Goal: Task Accomplishment & Management: Use online tool/utility

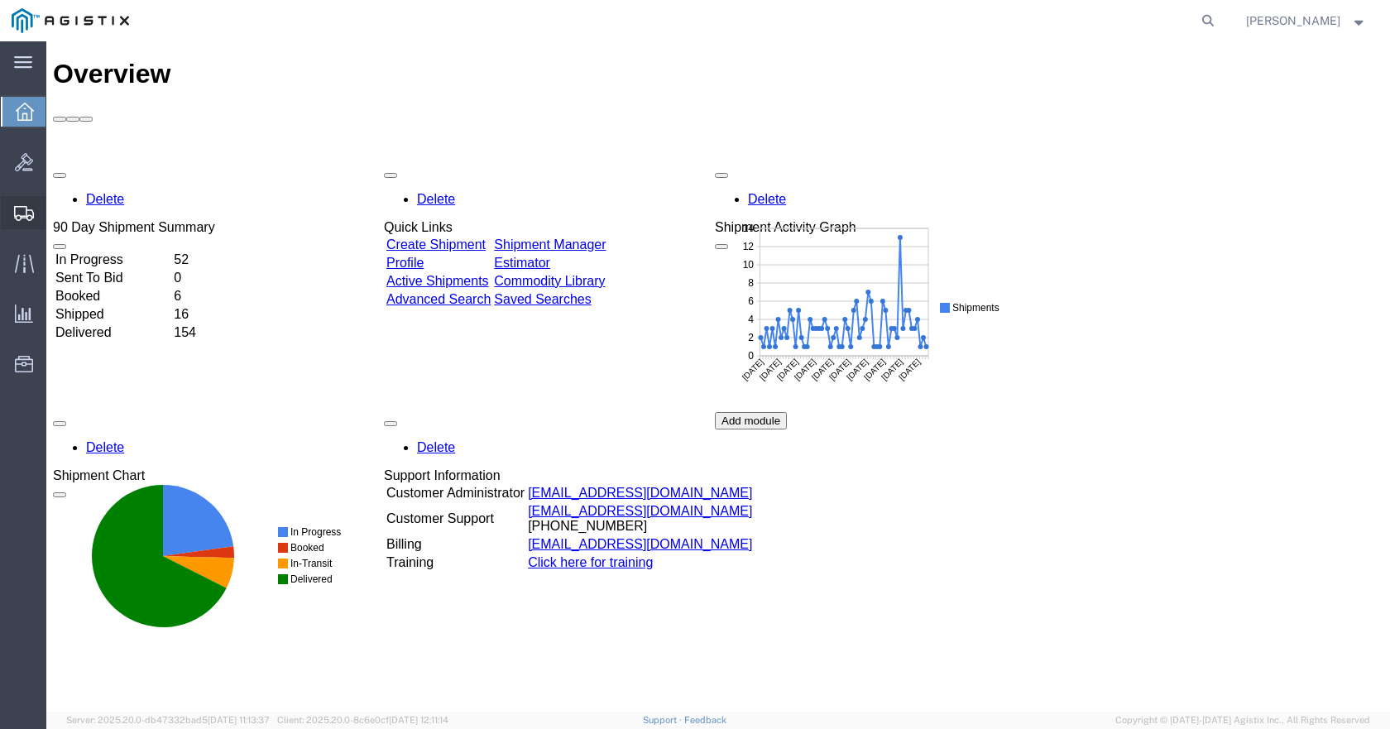
click at [26, 223] on div at bounding box center [24, 212] width 46 height 33
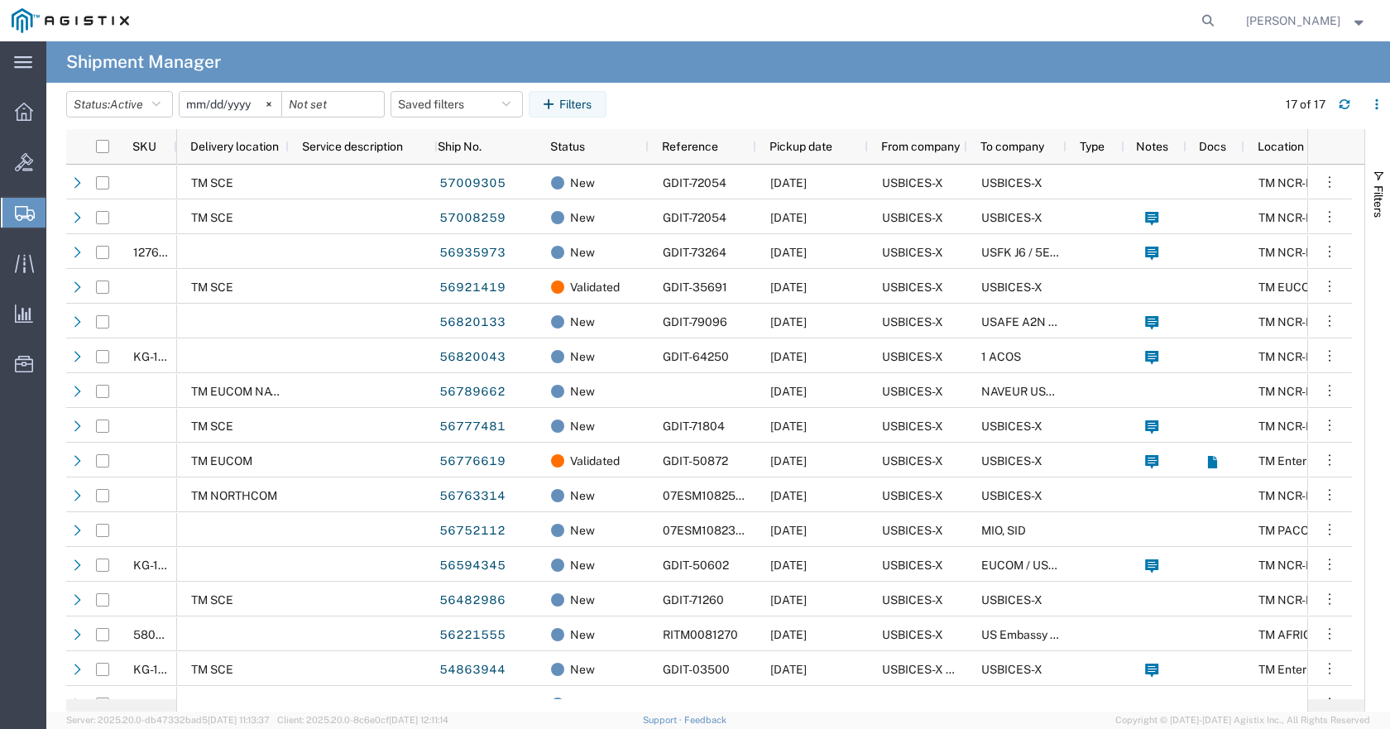
click at [0, 0] on span "Shipment Manager" at bounding box center [0, 0] width 0 height 0
click at [256, 105] on input "[DATE]" at bounding box center [230, 104] width 102 height 25
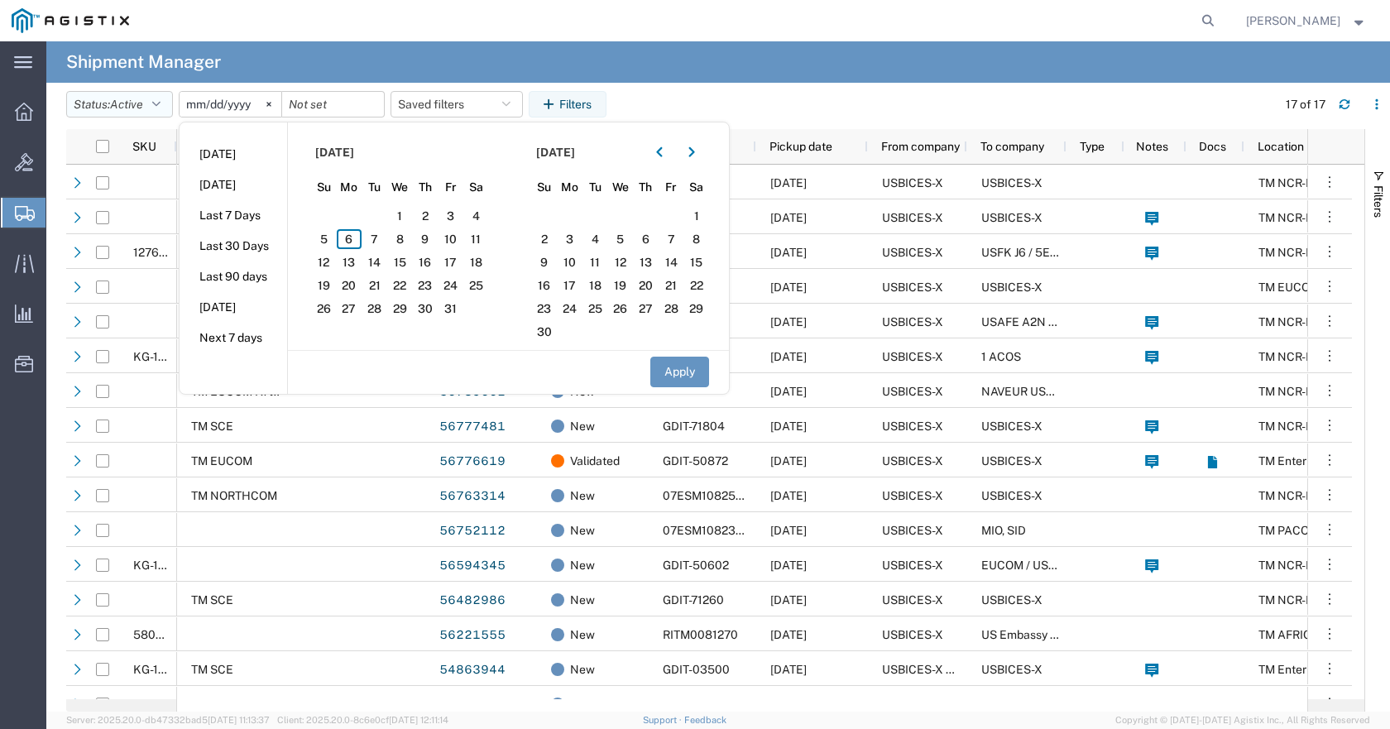
click at [160, 104] on icon "button" at bounding box center [156, 104] width 8 height 12
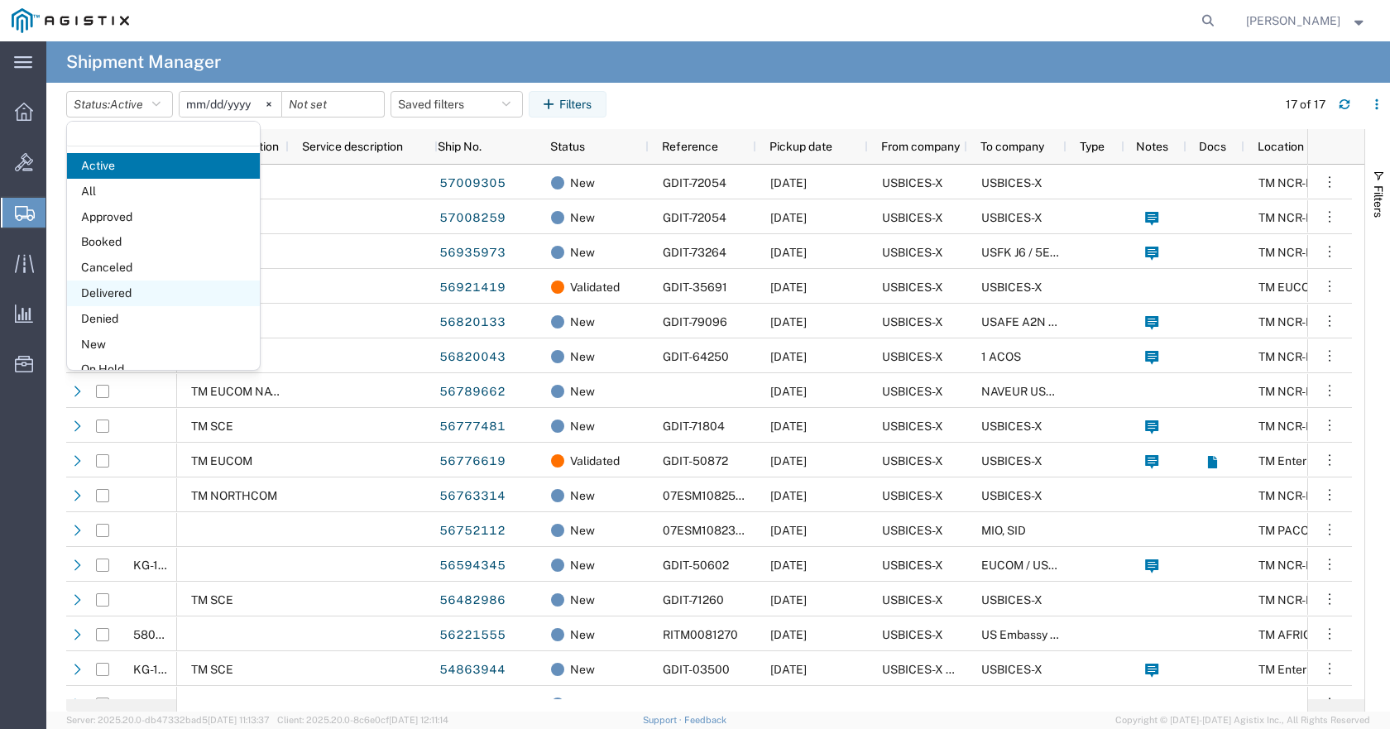
click at [133, 299] on span "Delivered" at bounding box center [163, 293] width 193 height 26
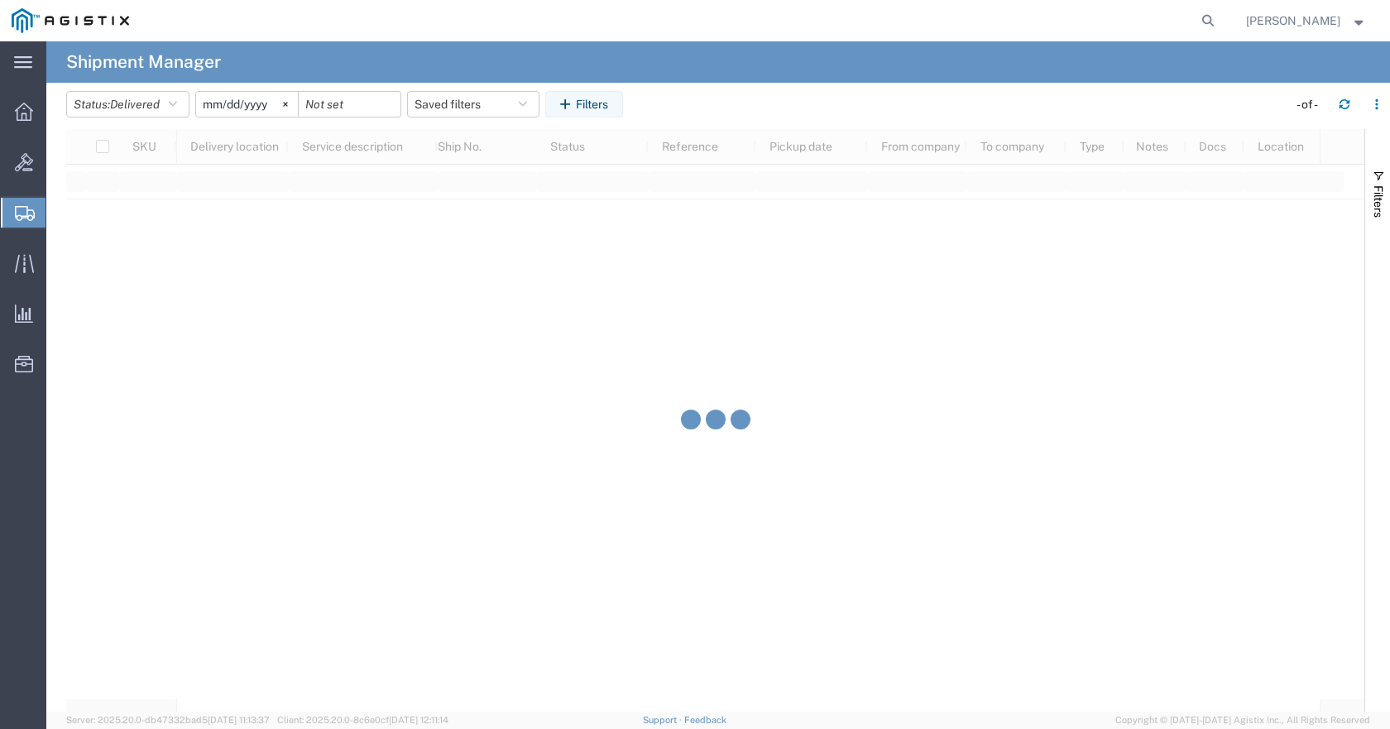
click at [275, 105] on input "[DATE]" at bounding box center [247, 104] width 102 height 25
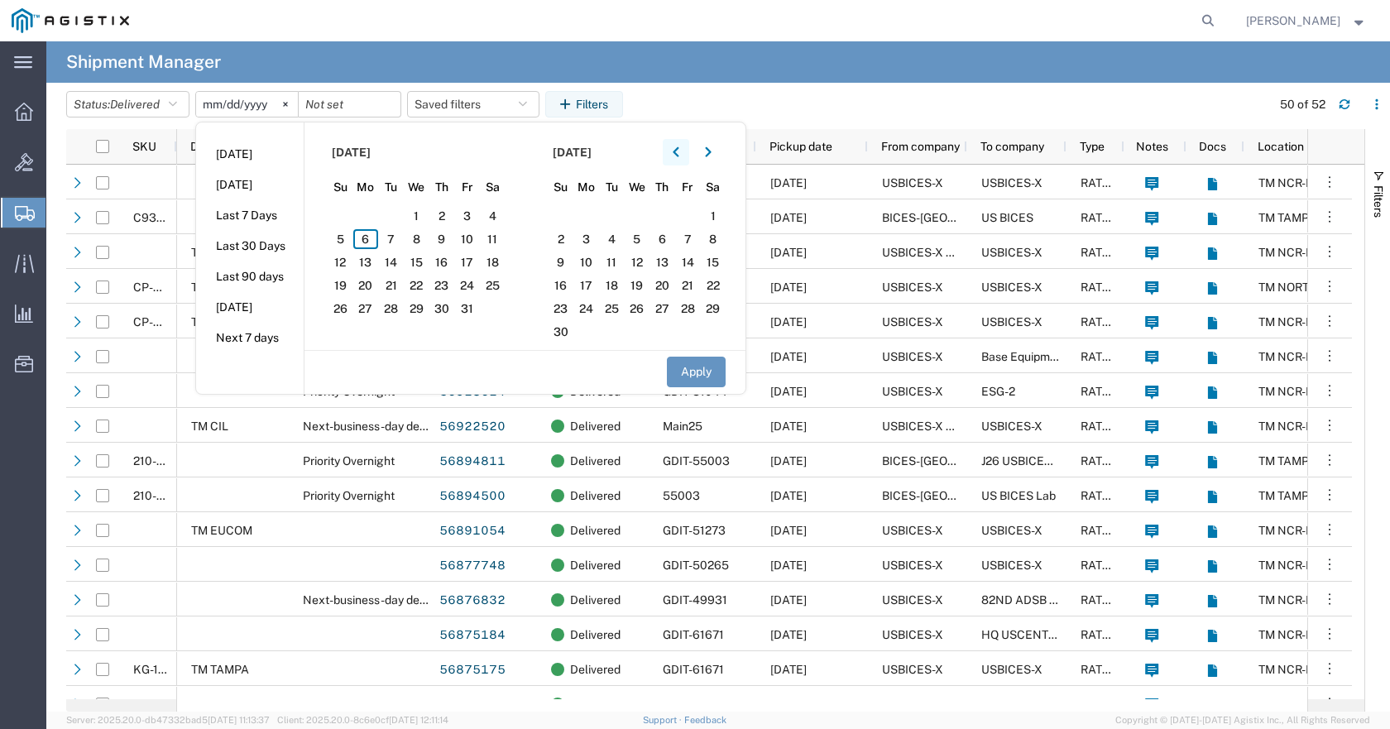
click at [679, 152] on icon "button" at bounding box center [675, 152] width 7 height 12
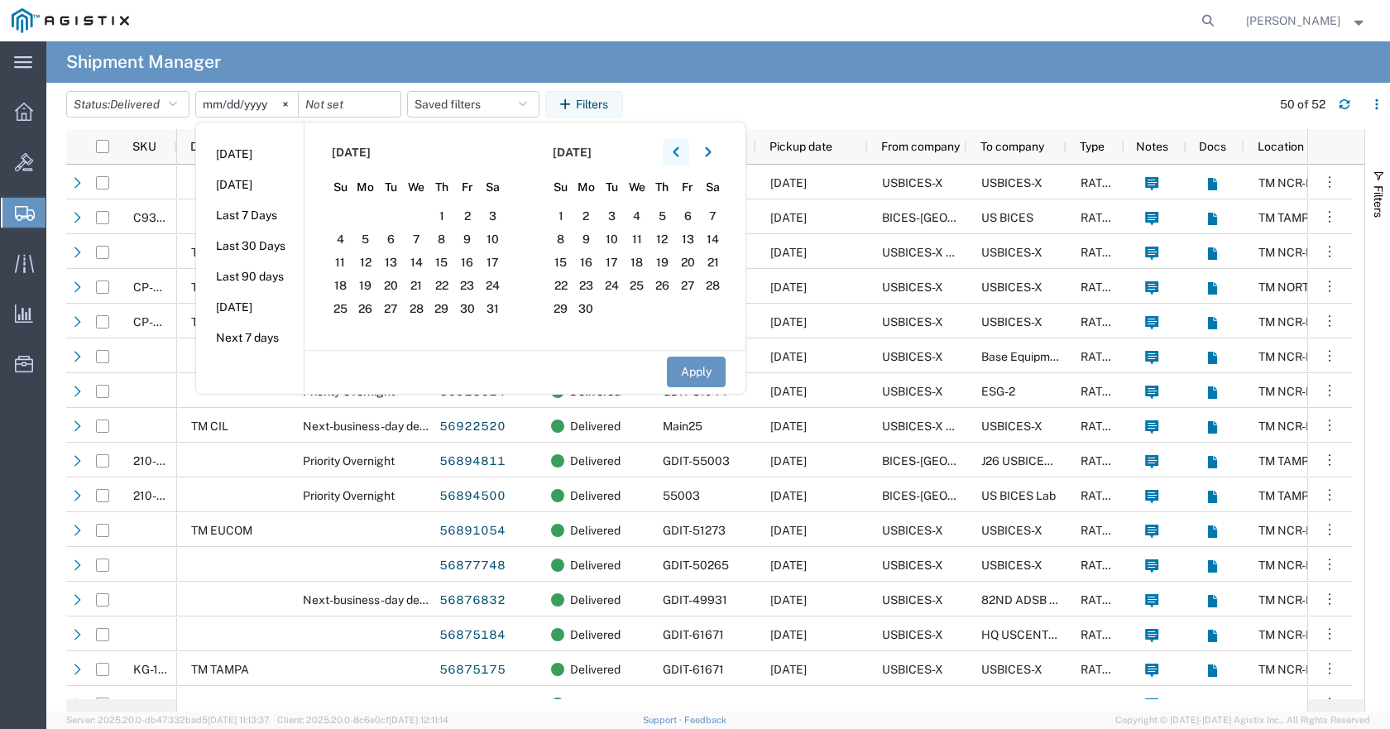
click at [679, 152] on icon "button" at bounding box center [675, 152] width 7 height 12
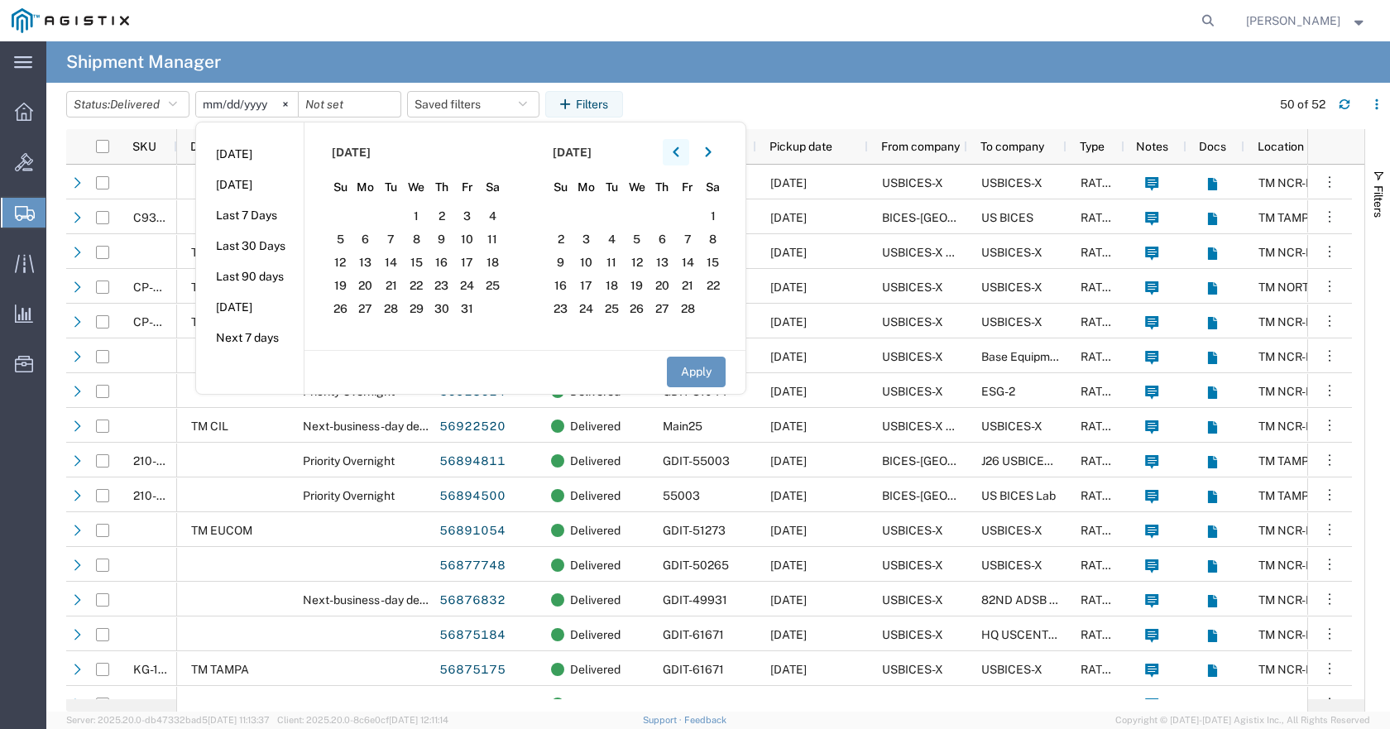
click at [679, 152] on icon "button" at bounding box center [675, 152] width 7 height 12
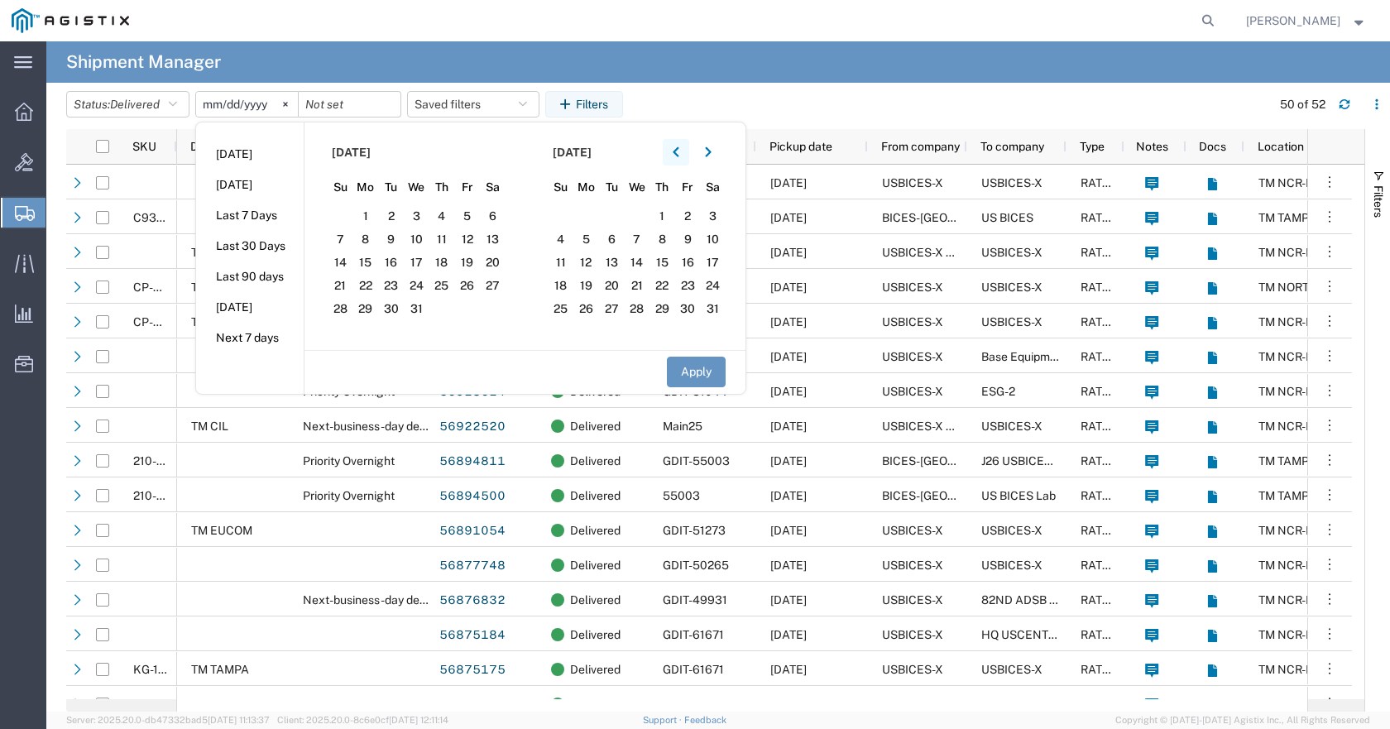
click at [679, 152] on icon "button" at bounding box center [675, 152] width 7 height 12
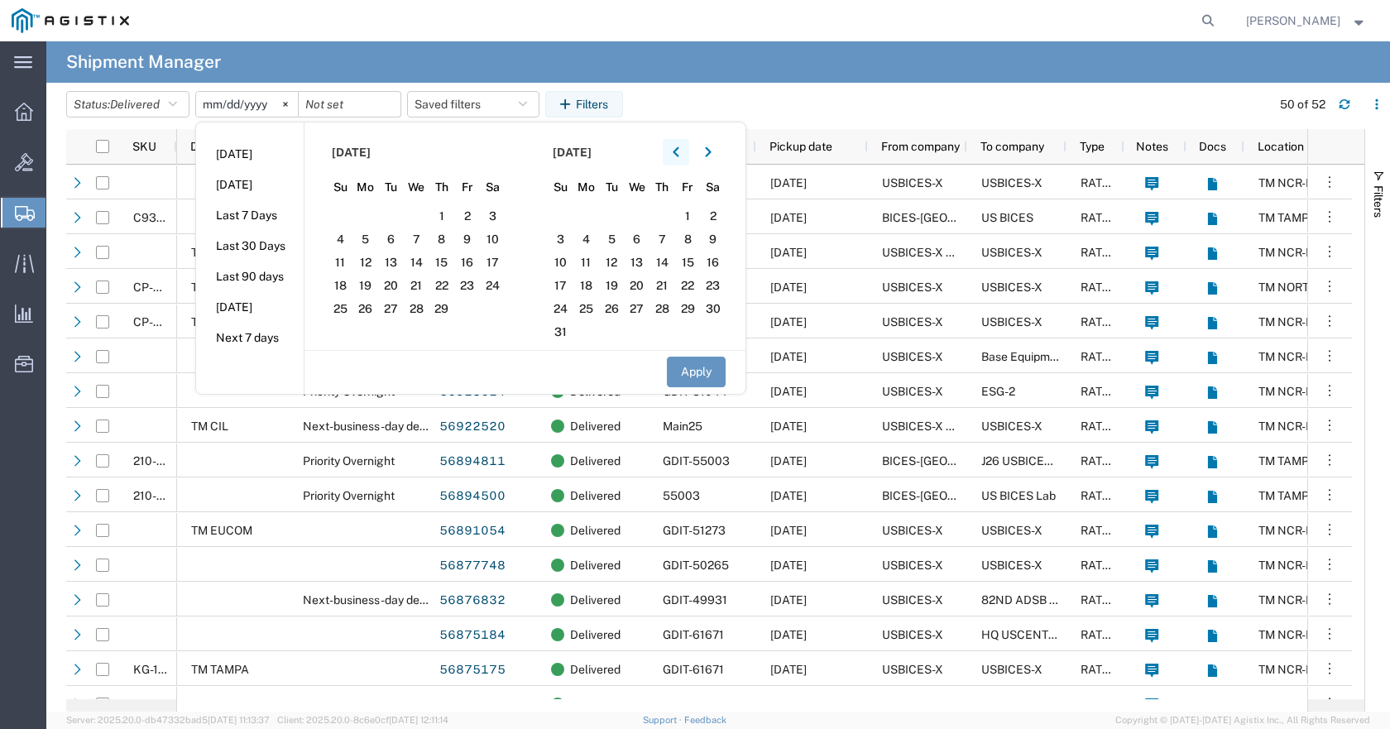
click at [679, 152] on icon "button" at bounding box center [675, 152] width 7 height 12
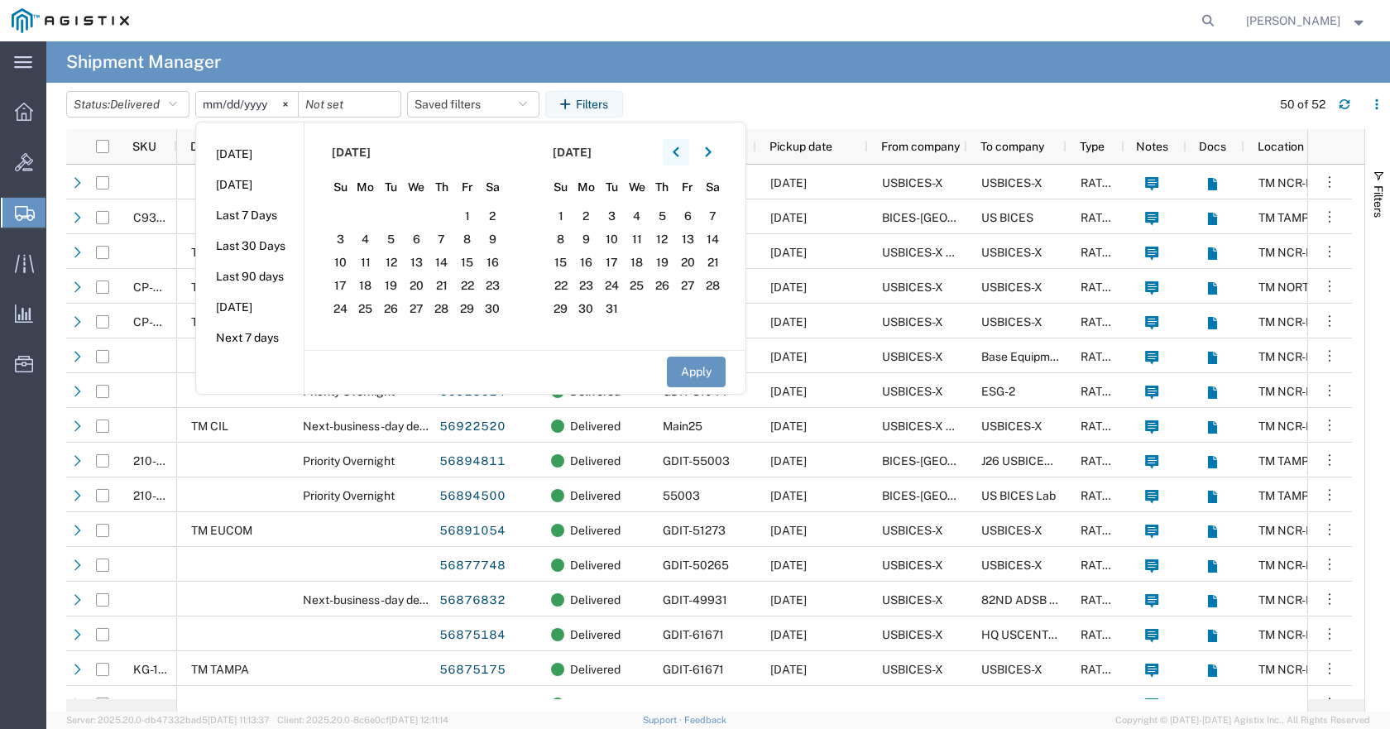
click at [679, 152] on icon "button" at bounding box center [675, 152] width 7 height 12
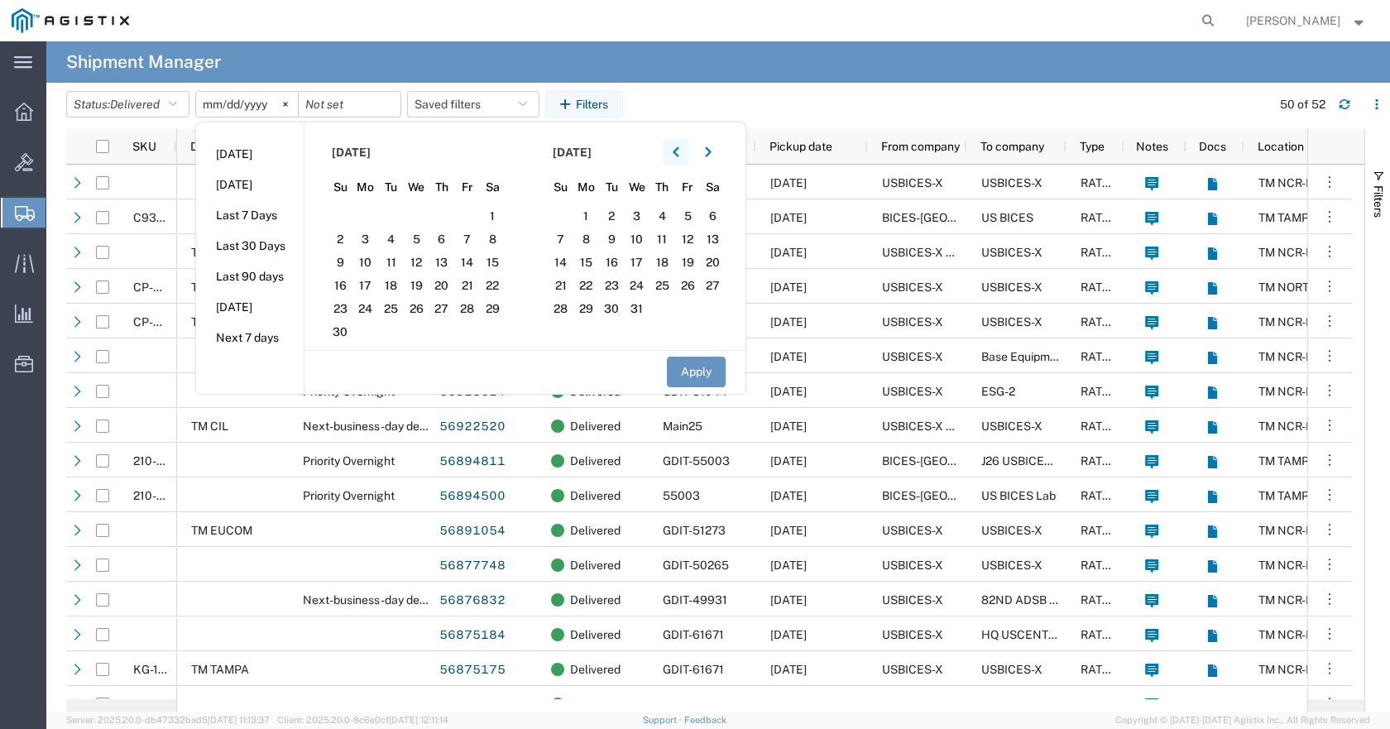
click at [679, 152] on icon "button" at bounding box center [675, 152] width 7 height 12
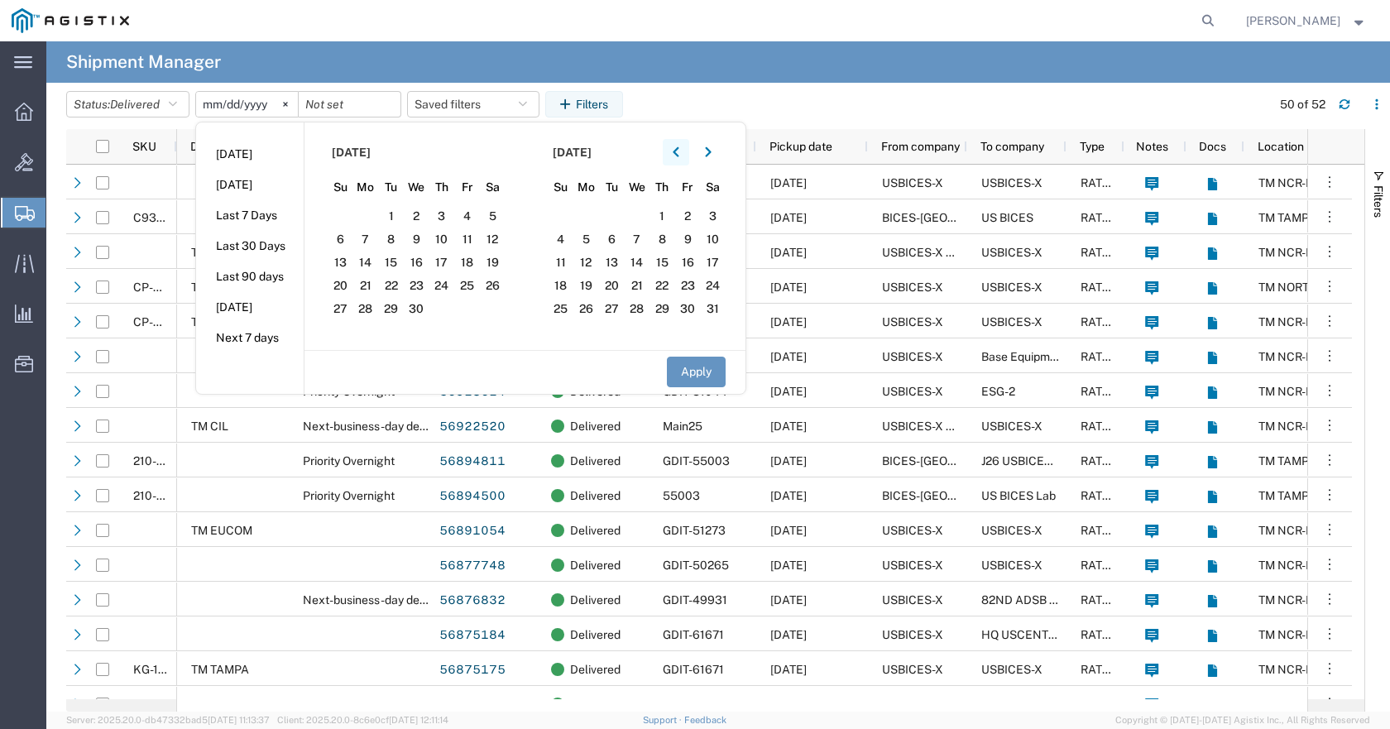
click at [679, 152] on icon "button" at bounding box center [675, 152] width 7 height 12
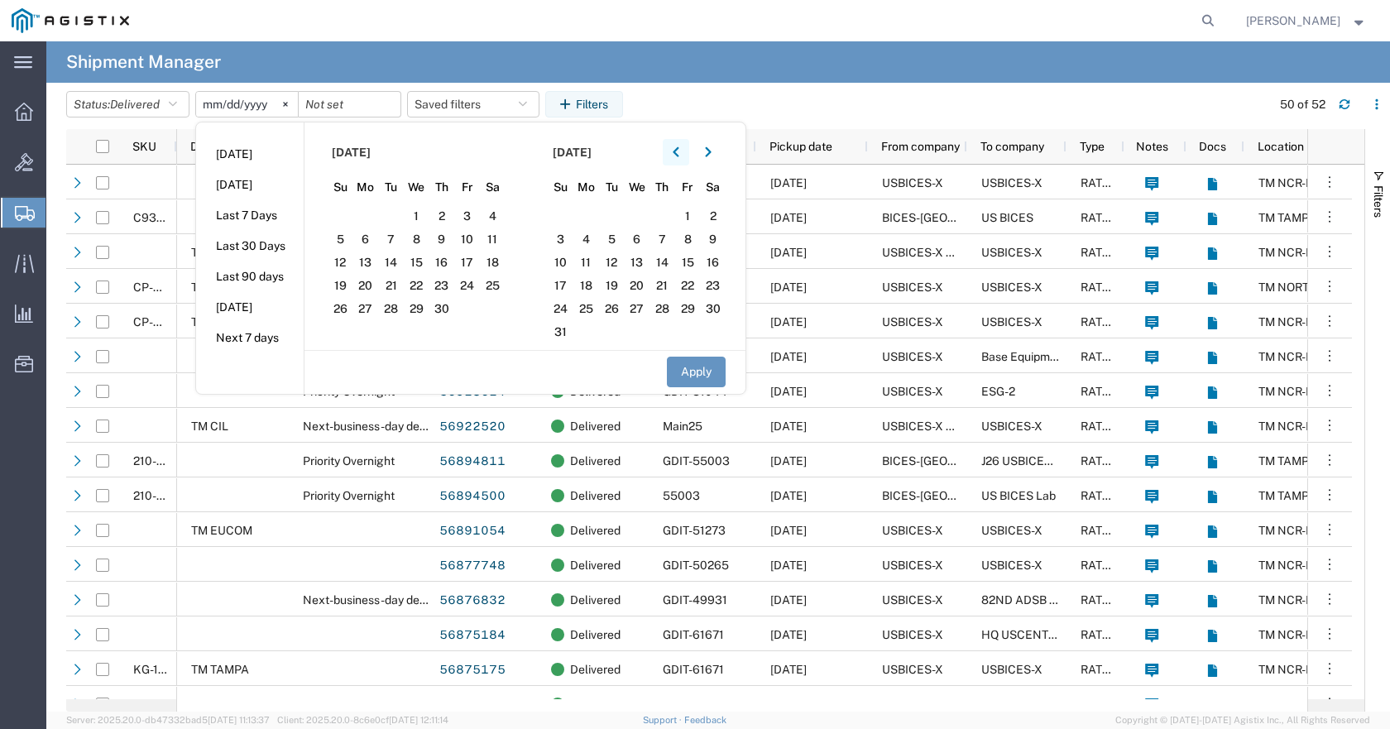
click at [679, 152] on icon "button" at bounding box center [675, 152] width 7 height 12
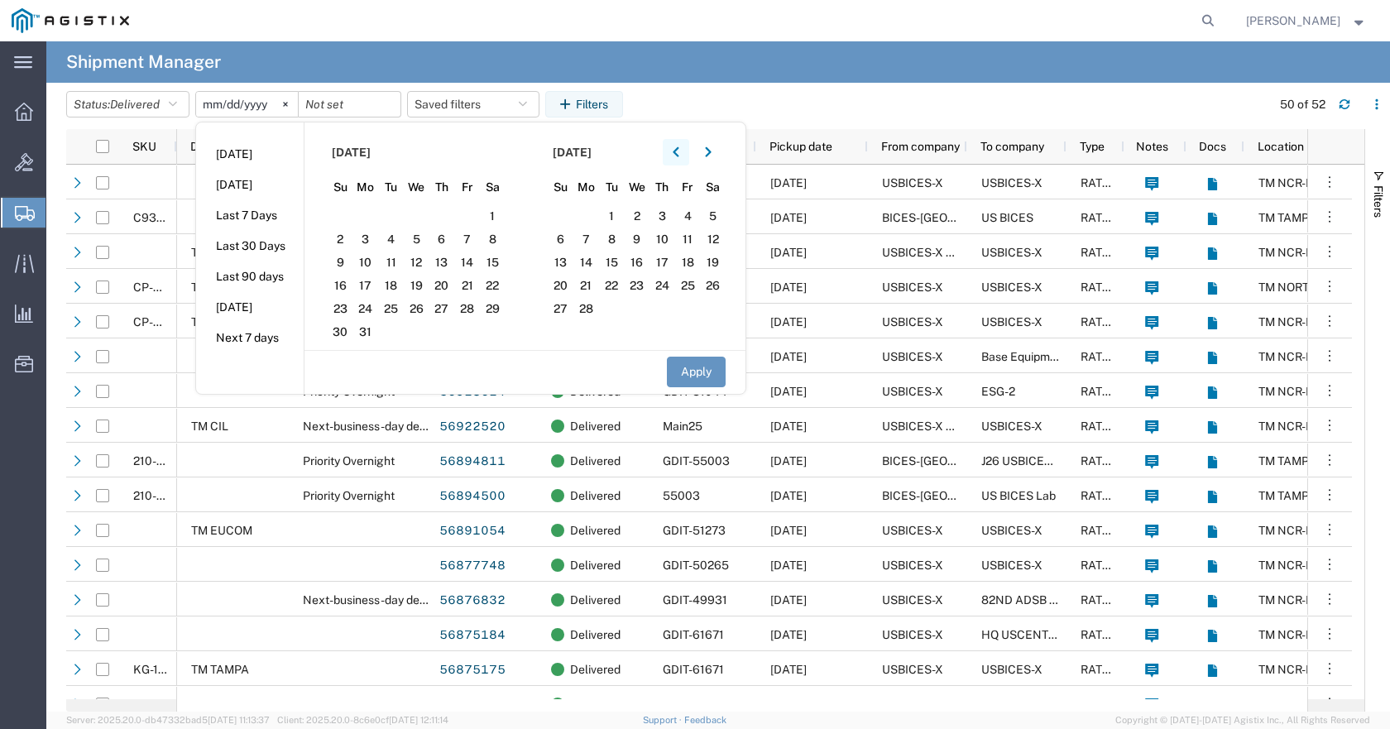
click at [679, 152] on icon "button" at bounding box center [675, 152] width 7 height 12
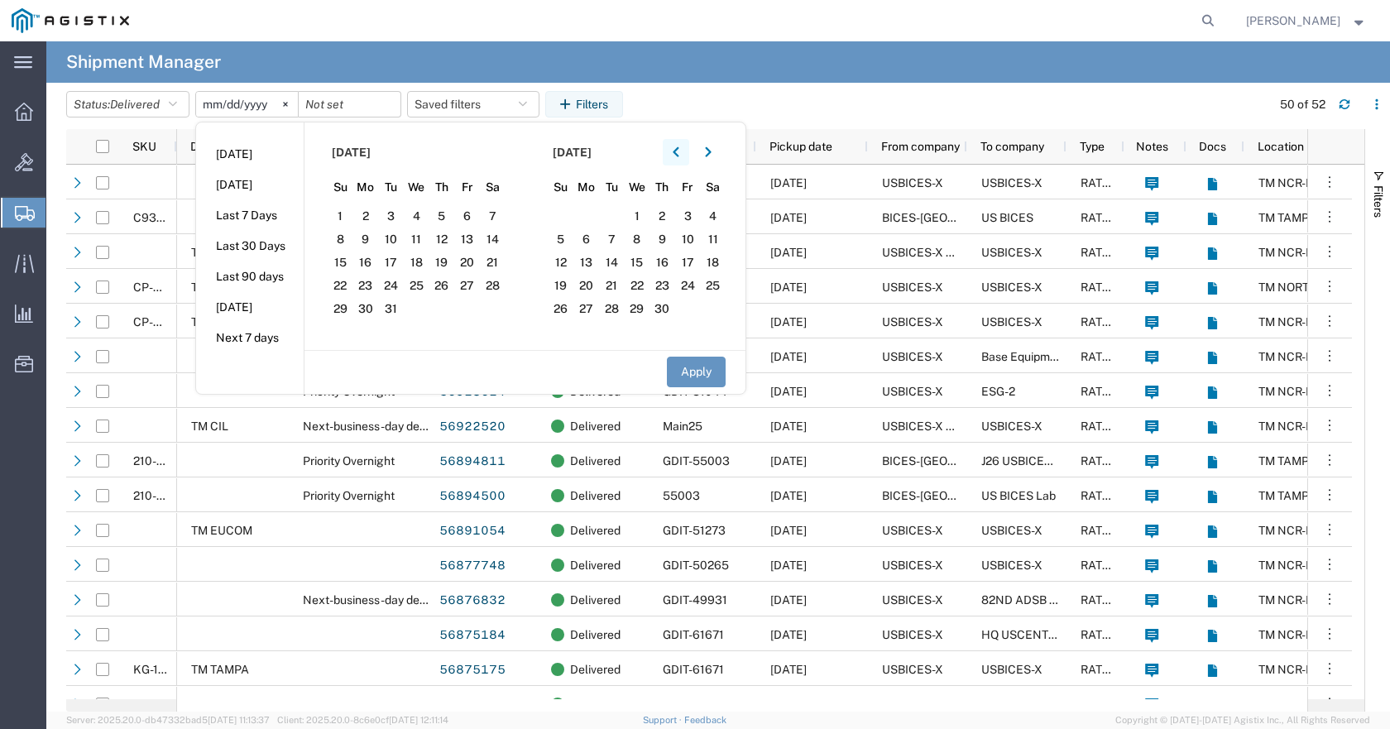
click at [679, 152] on icon "button" at bounding box center [675, 152] width 7 height 12
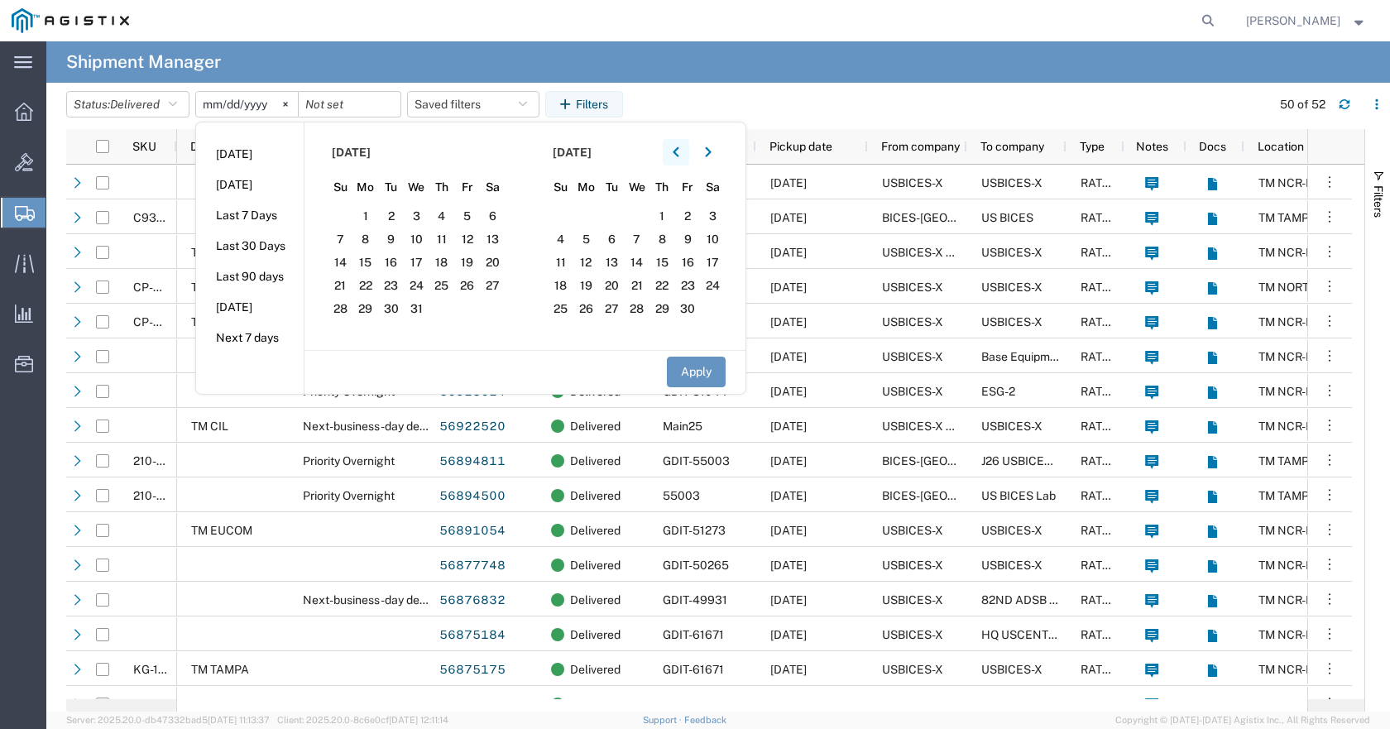
click at [679, 152] on icon "button" at bounding box center [675, 152] width 7 height 12
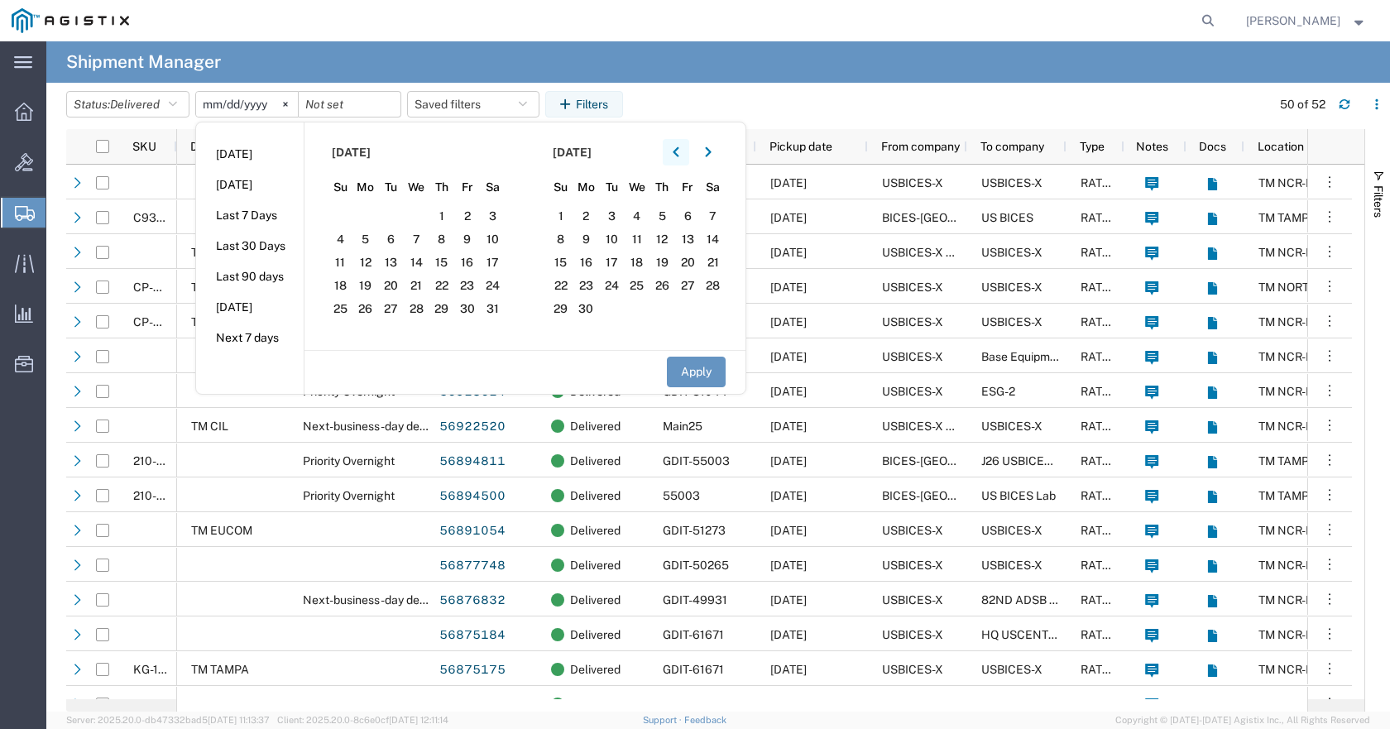
click at [679, 152] on icon "button" at bounding box center [675, 152] width 7 height 12
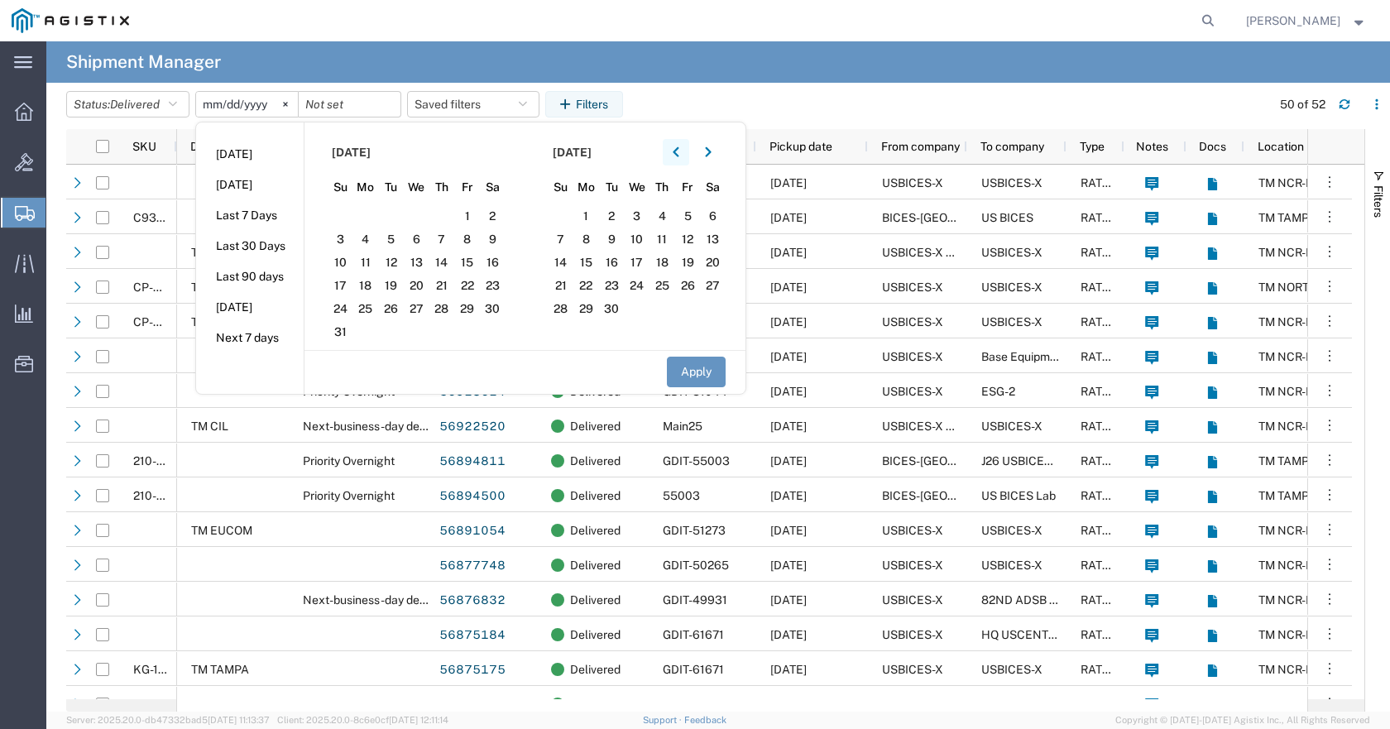
click at [679, 152] on icon "button" at bounding box center [675, 152] width 7 height 12
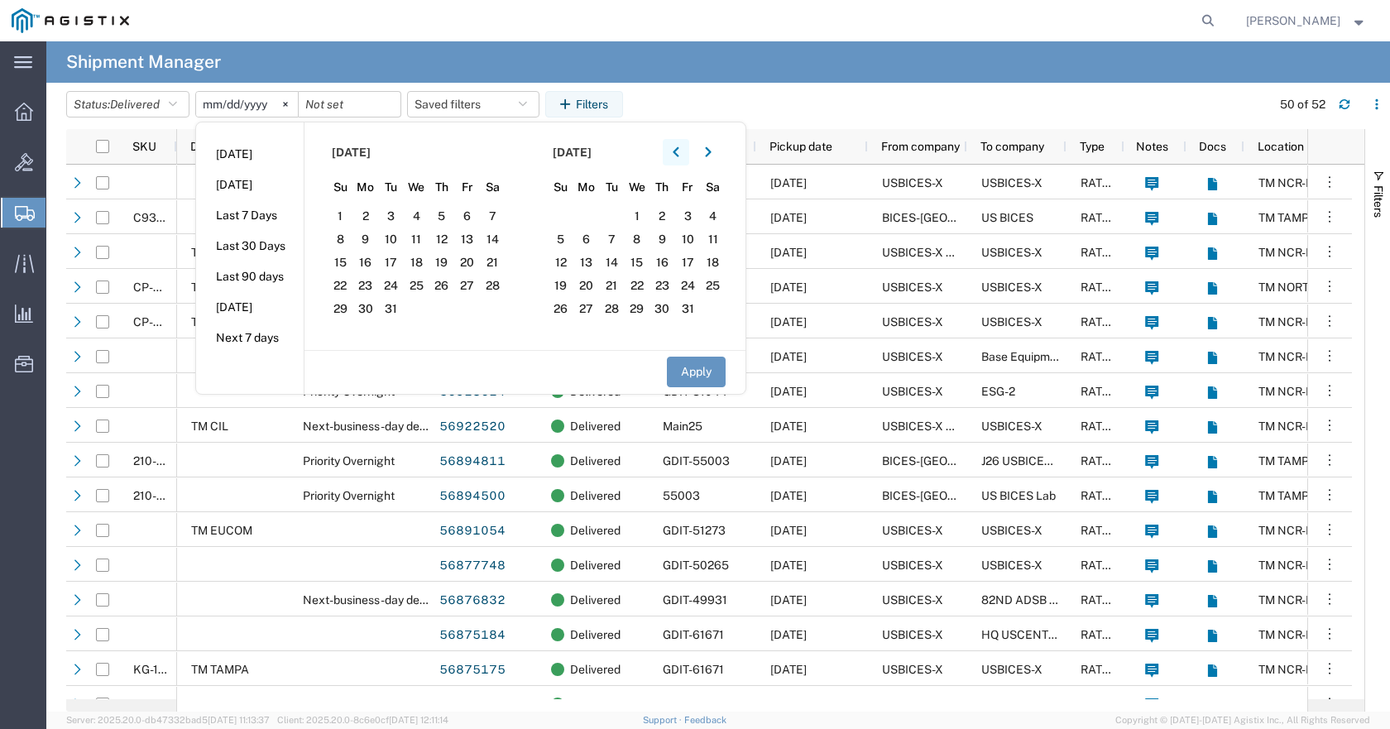
click at [679, 152] on icon "button" at bounding box center [675, 152] width 7 height 12
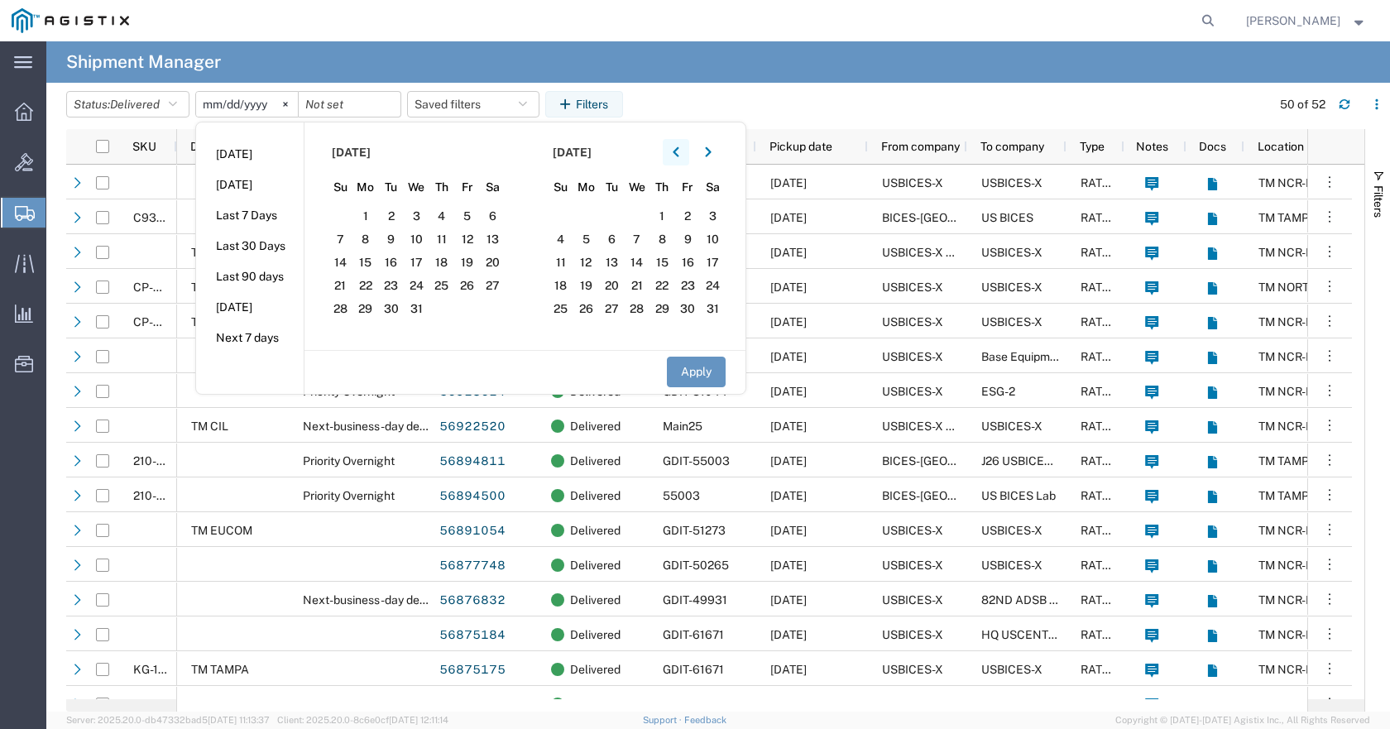
click at [679, 152] on icon "button" at bounding box center [675, 152] width 7 height 12
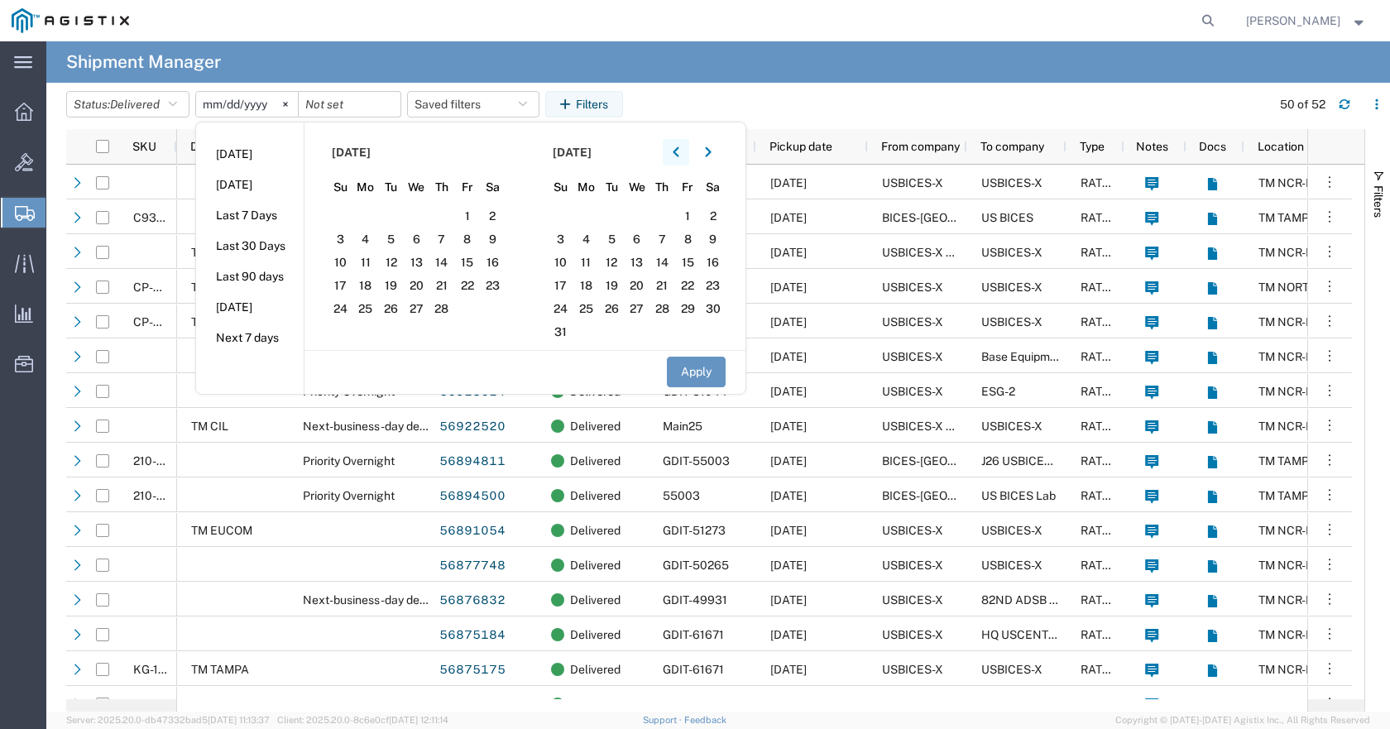
click at [679, 152] on icon "button" at bounding box center [675, 152] width 7 height 12
click at [717, 156] on button "button" at bounding box center [708, 152] width 26 height 26
click at [703, 367] on button "Apply" at bounding box center [696, 371] width 59 height 31
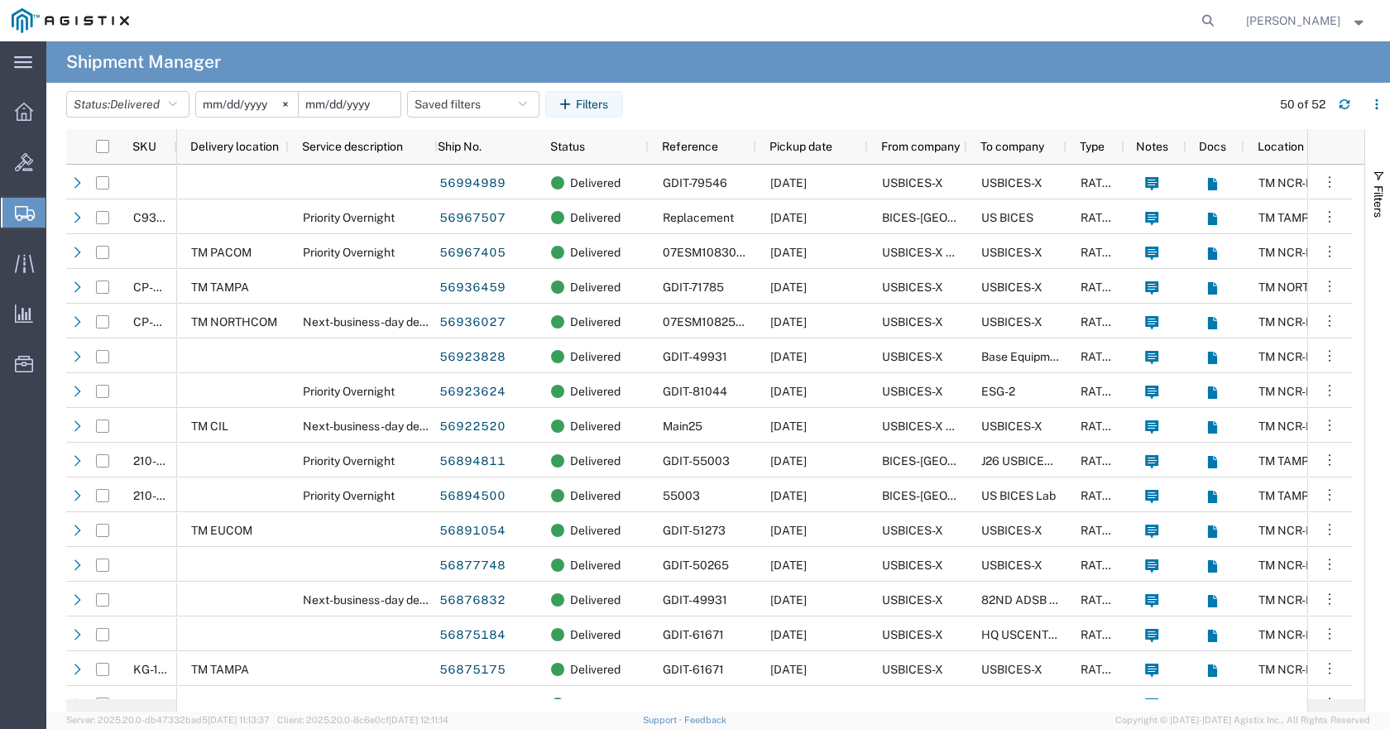
click at [369, 108] on input "date" at bounding box center [350, 104] width 102 height 25
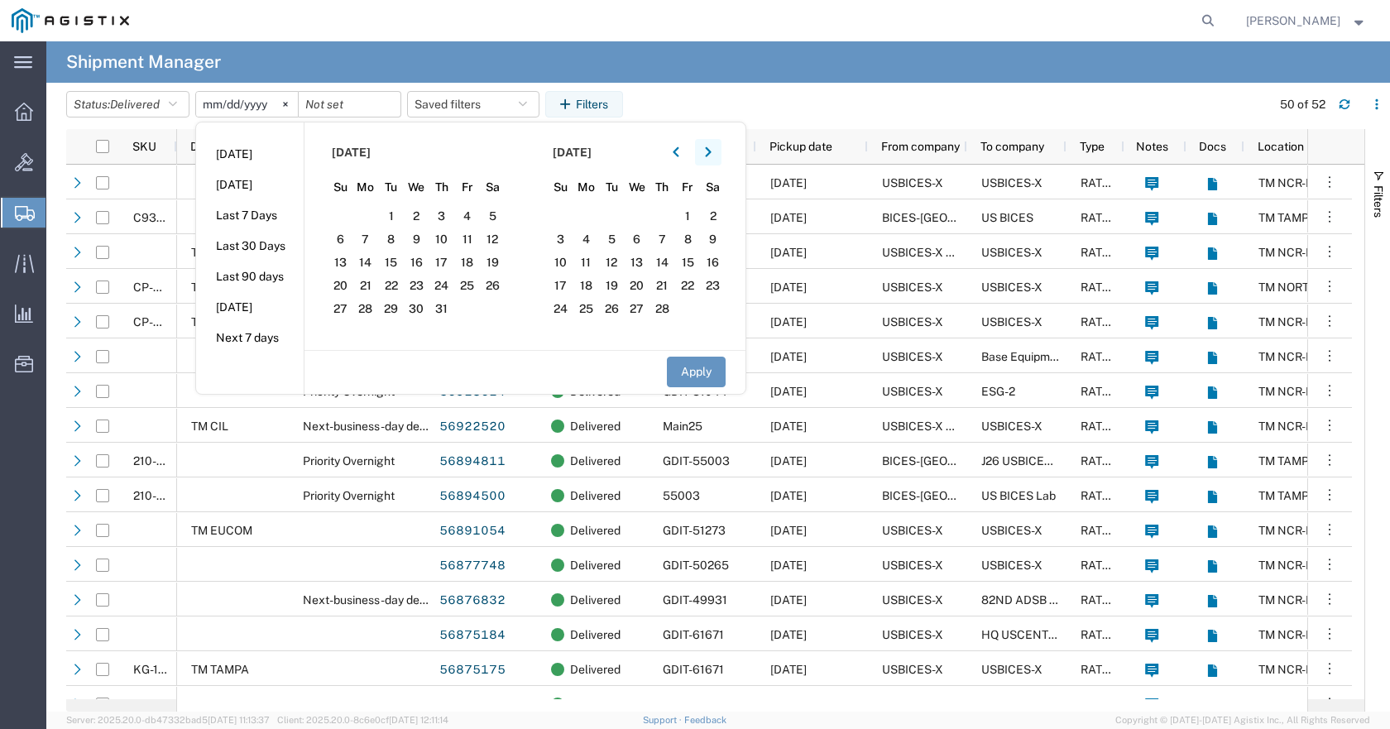
click at [719, 154] on button "button" at bounding box center [708, 152] width 26 height 26
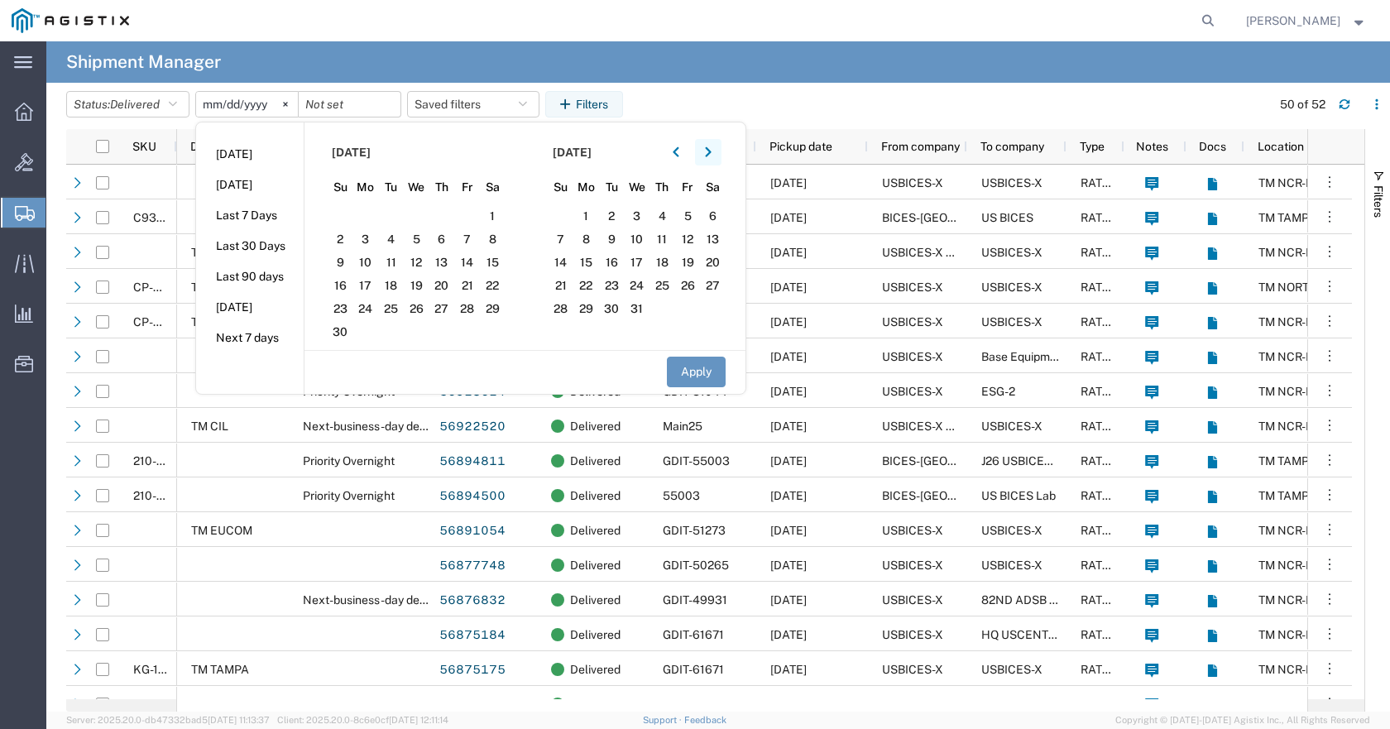
click at [719, 154] on button "button" at bounding box center [708, 152] width 26 height 26
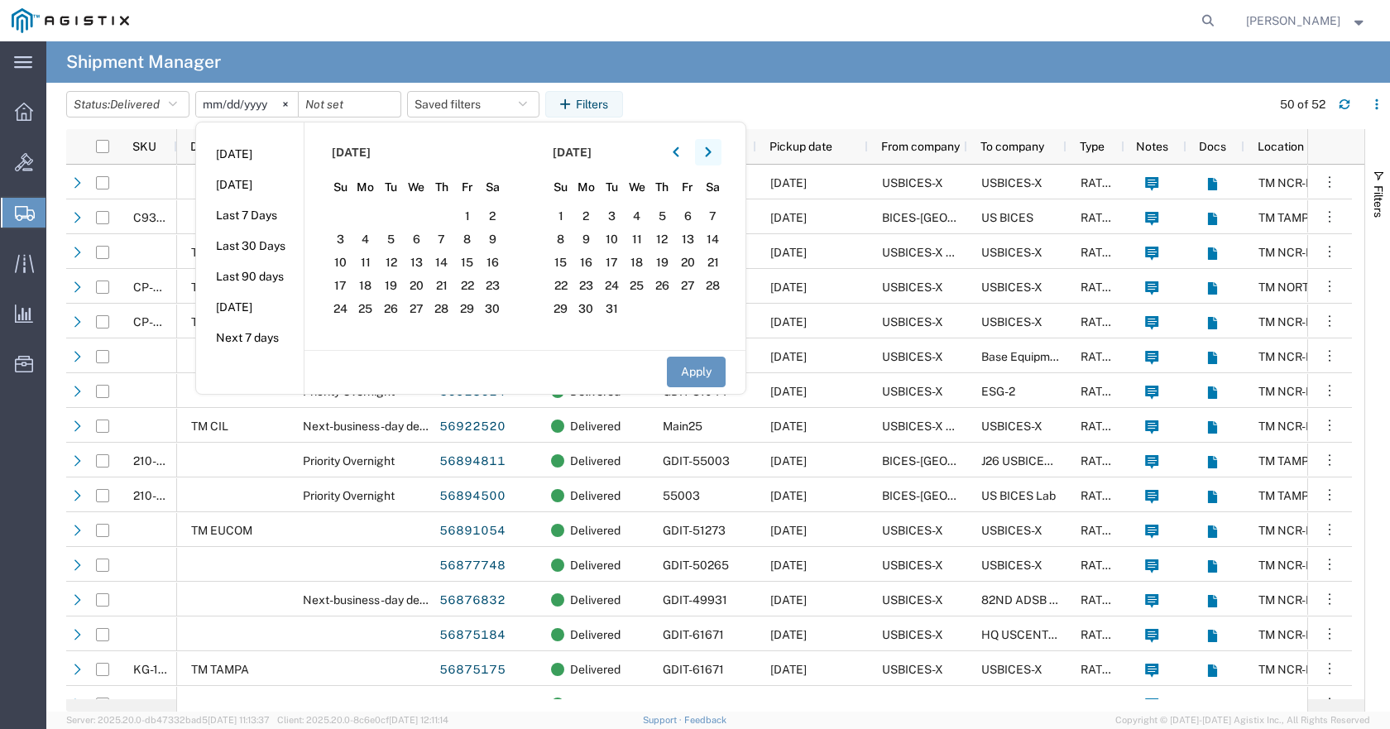
click at [719, 154] on button "button" at bounding box center [708, 152] width 26 height 26
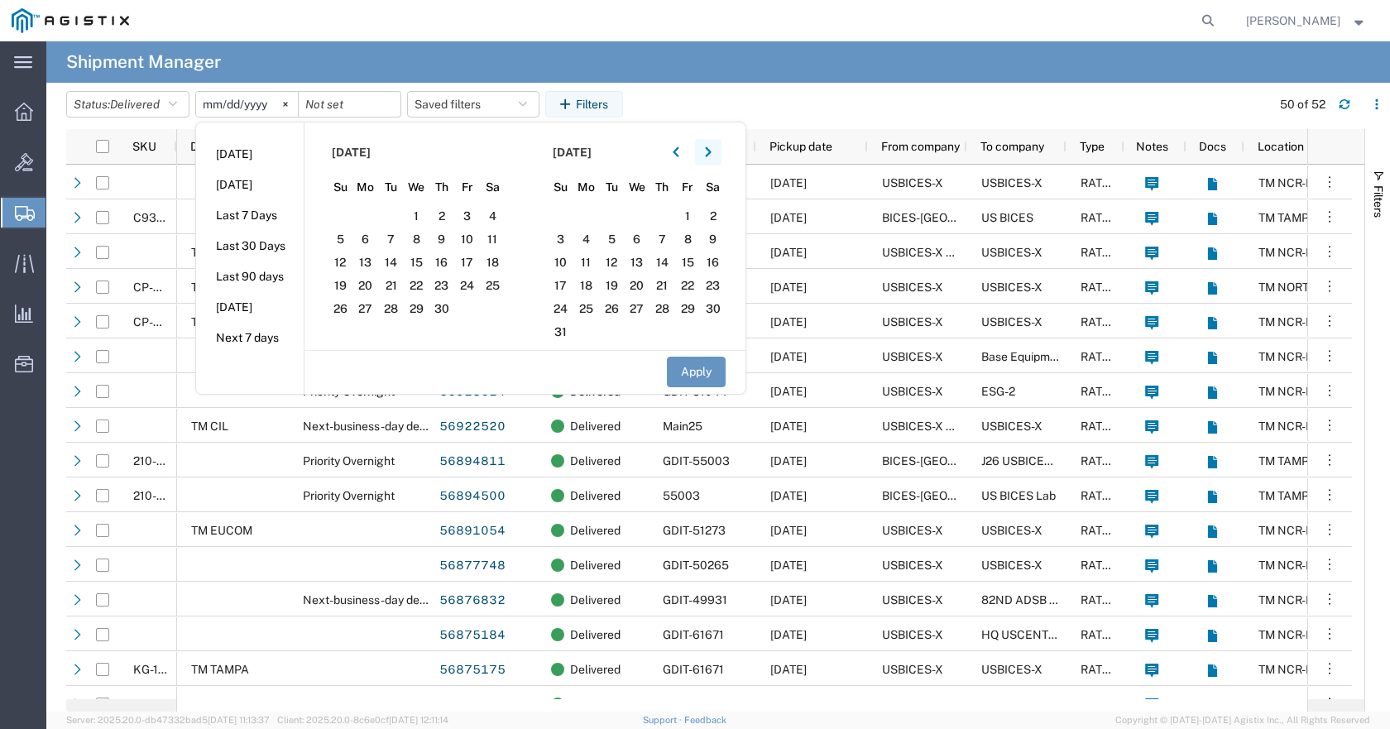
click at [719, 154] on button "button" at bounding box center [708, 152] width 26 height 26
click at [720, 154] on button "button" at bounding box center [708, 152] width 26 height 26
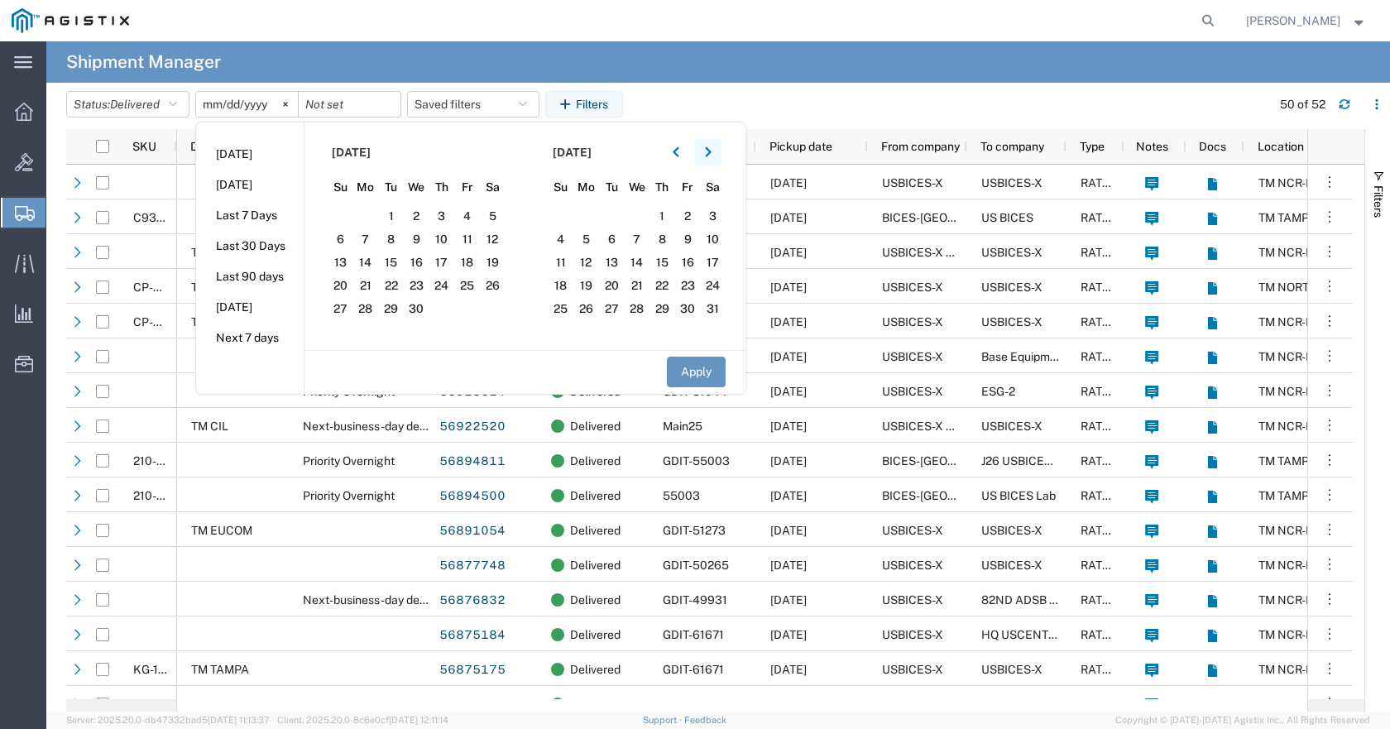
click at [720, 154] on button "button" at bounding box center [708, 152] width 26 height 26
click at [255, 158] on li "[DATE]" at bounding box center [250, 154] width 108 height 31
type input "[DATE]"
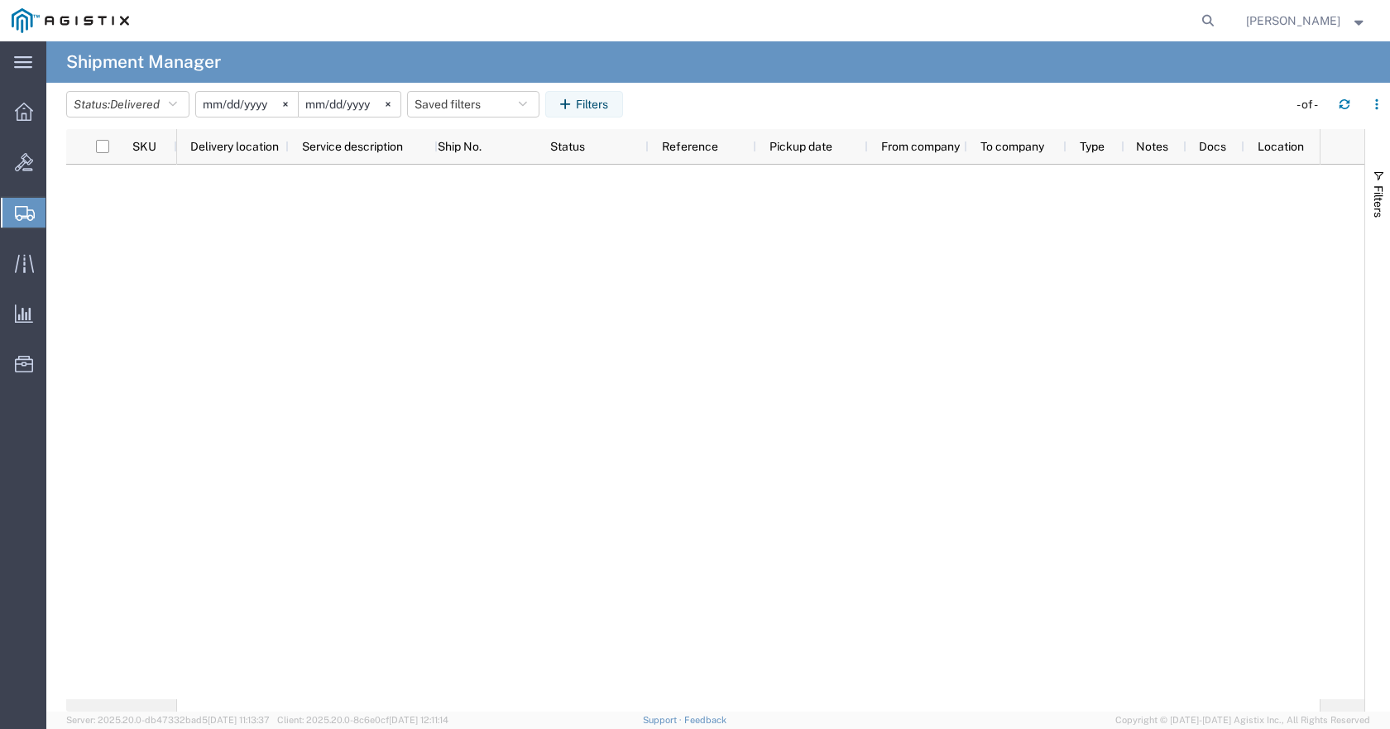
click at [274, 108] on input "[DATE]" at bounding box center [247, 104] width 102 height 25
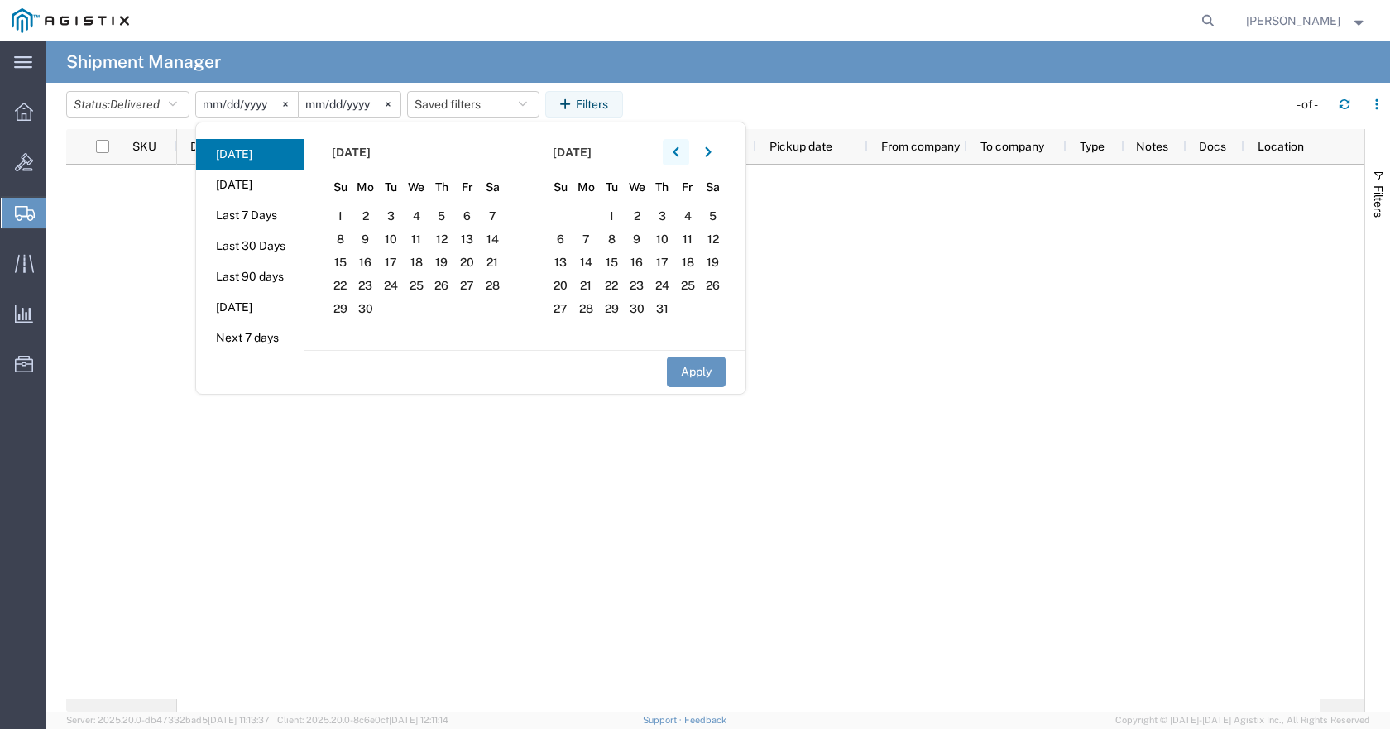
click at [677, 152] on button "button" at bounding box center [676, 152] width 26 height 26
click at [677, 152] on icon "button" at bounding box center [675, 152] width 7 height 12
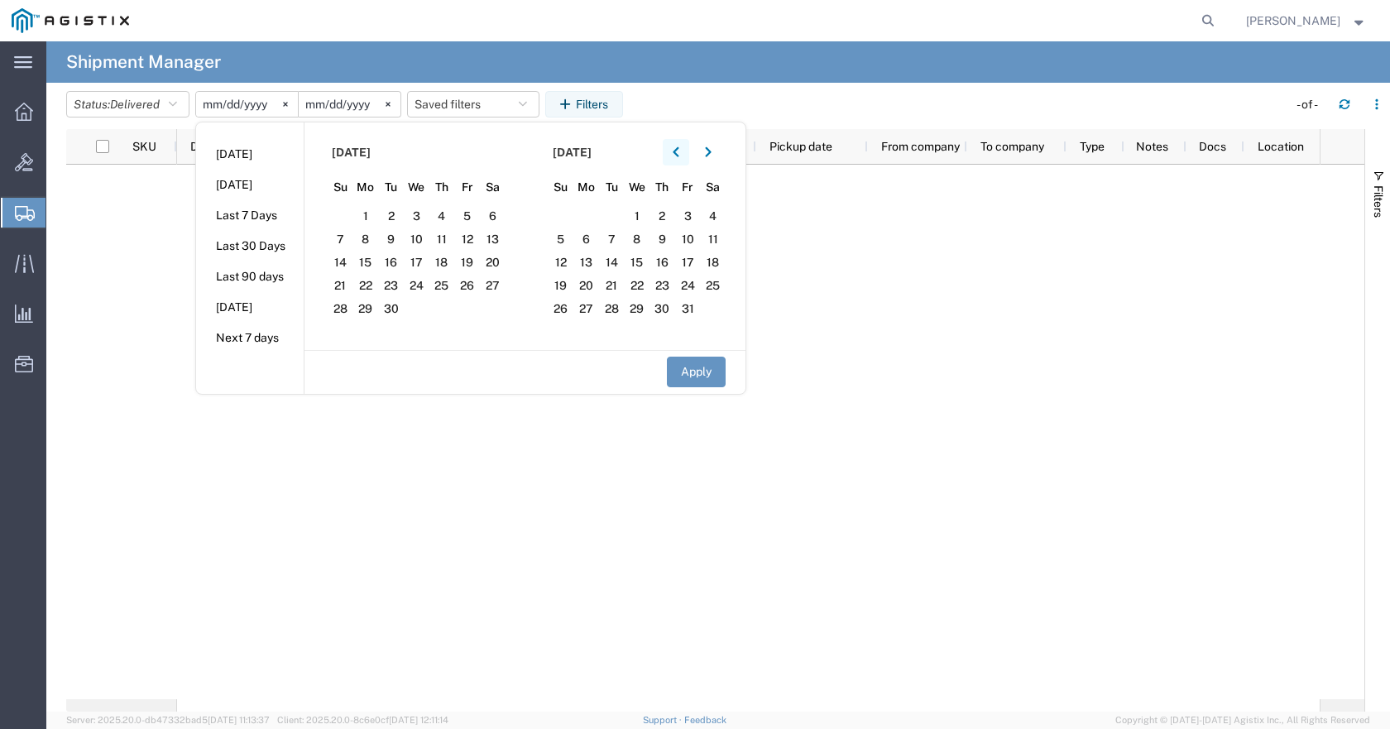
click at [677, 152] on icon "button" at bounding box center [675, 152] width 7 height 12
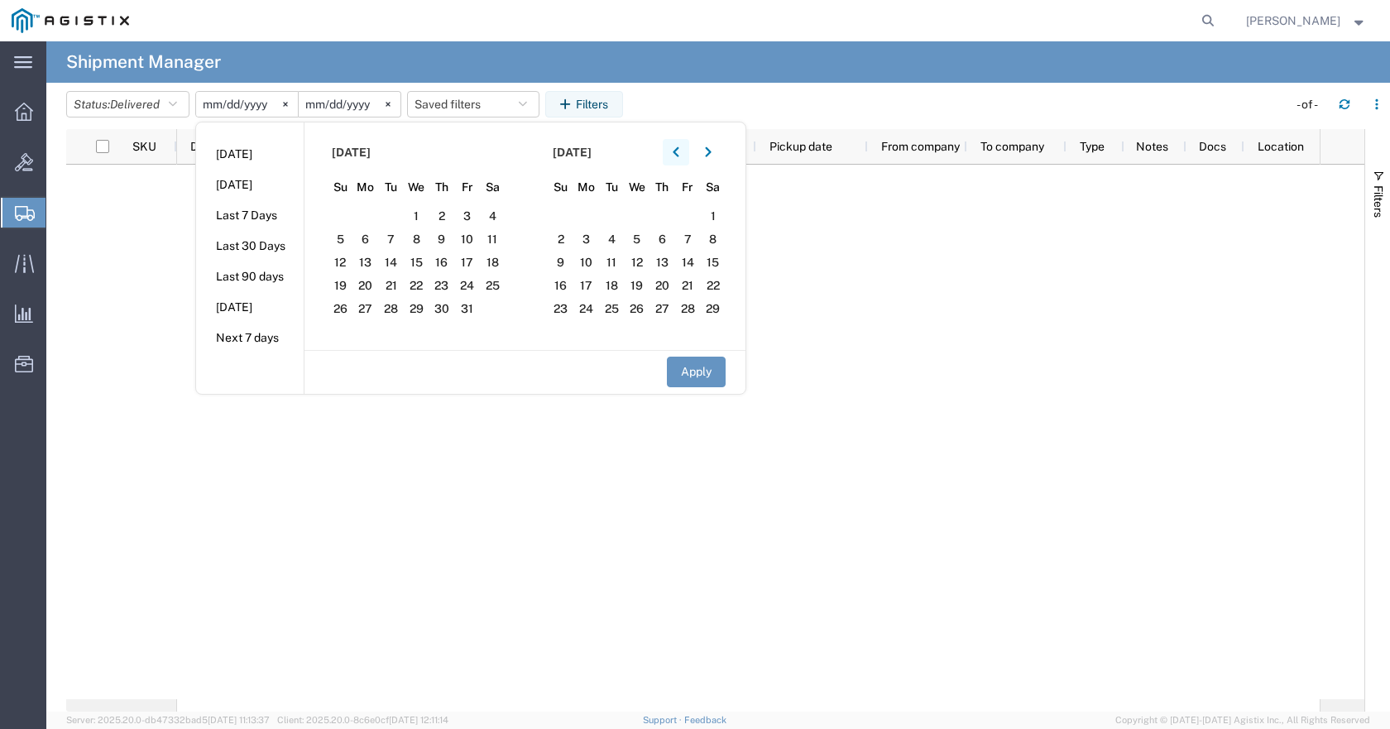
click at [677, 152] on icon "button" at bounding box center [675, 152] width 7 height 12
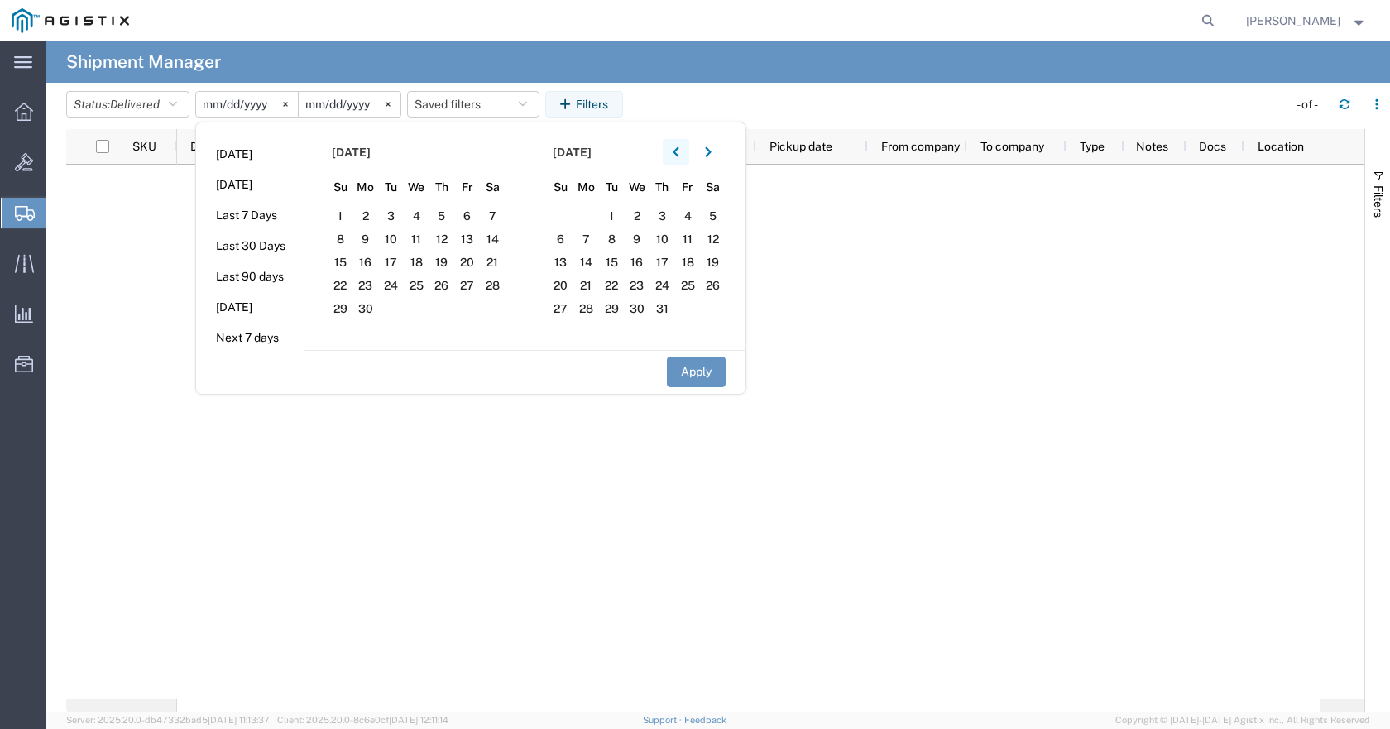
click at [677, 152] on icon "button" at bounding box center [675, 152] width 7 height 12
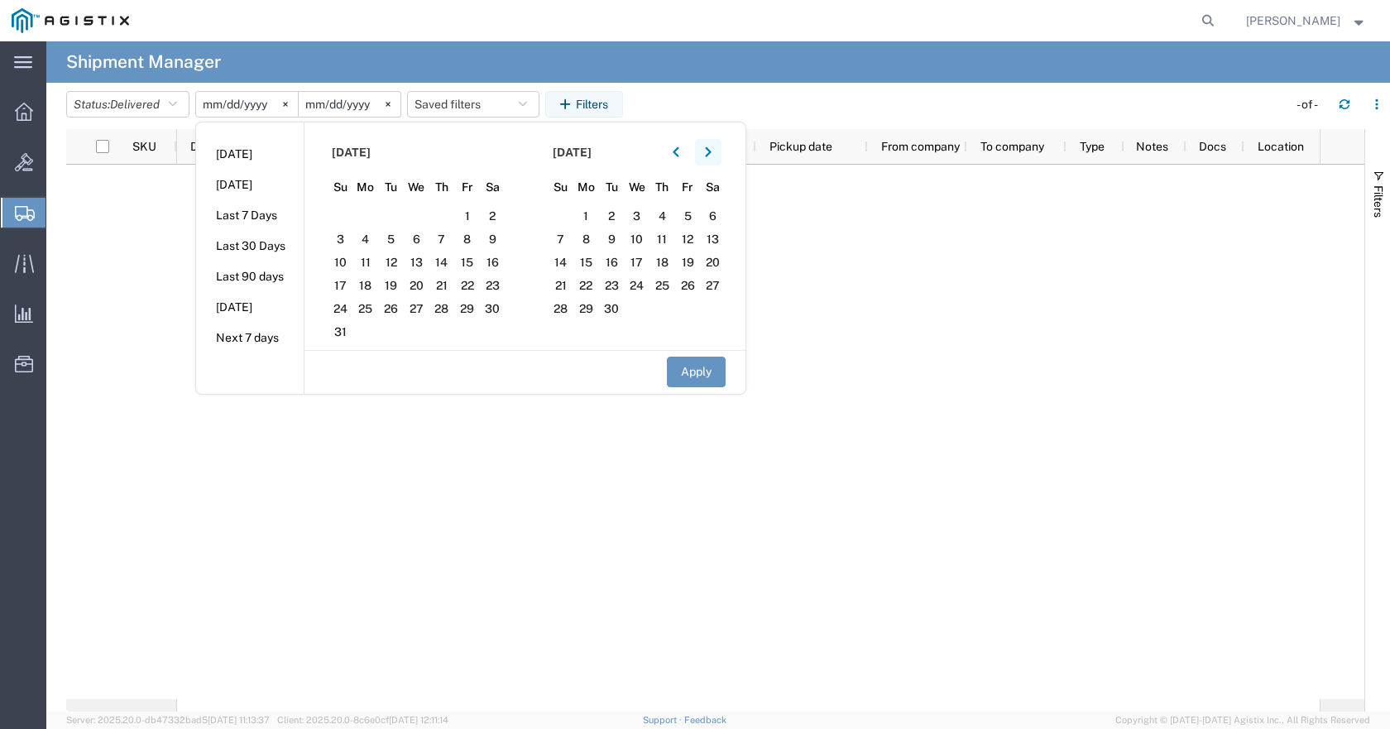
click at [711, 151] on icon "button" at bounding box center [708, 152] width 6 height 10
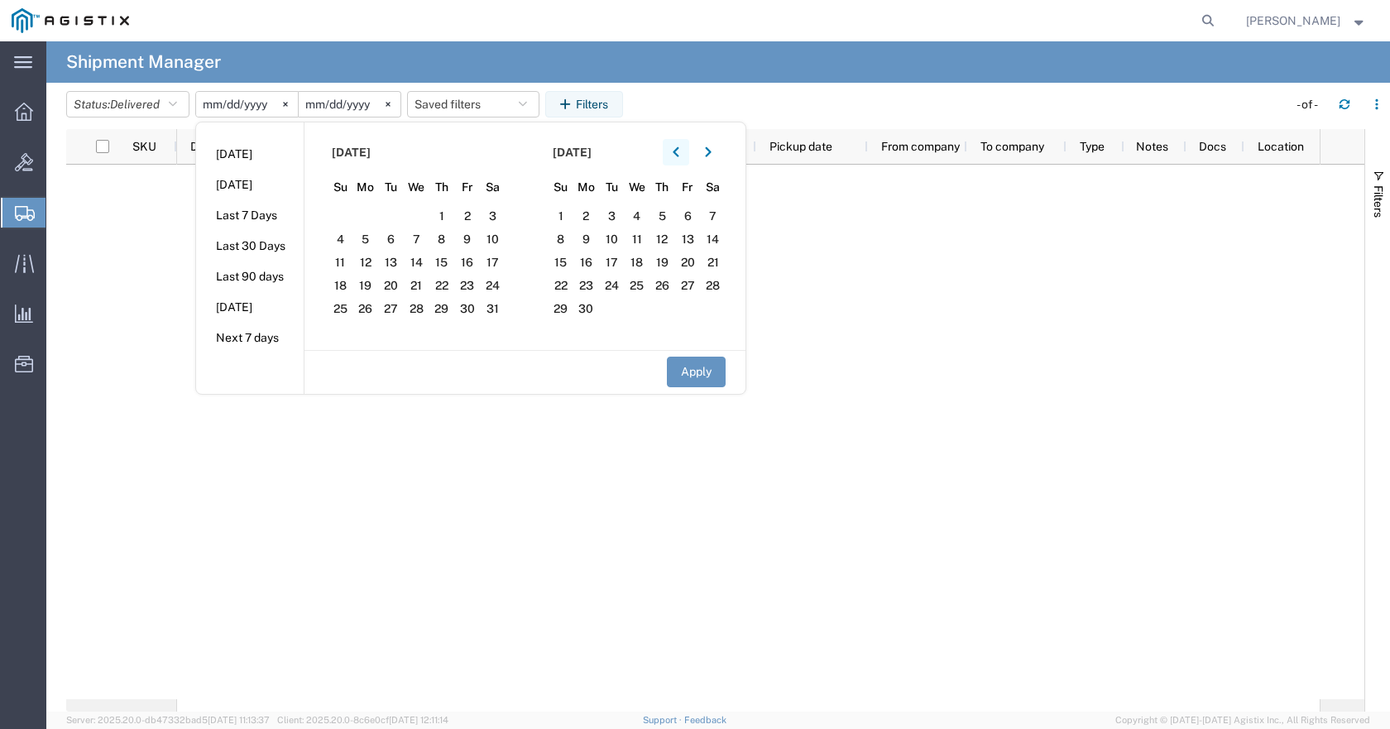
click at [678, 152] on icon "button" at bounding box center [675, 152] width 6 height 10
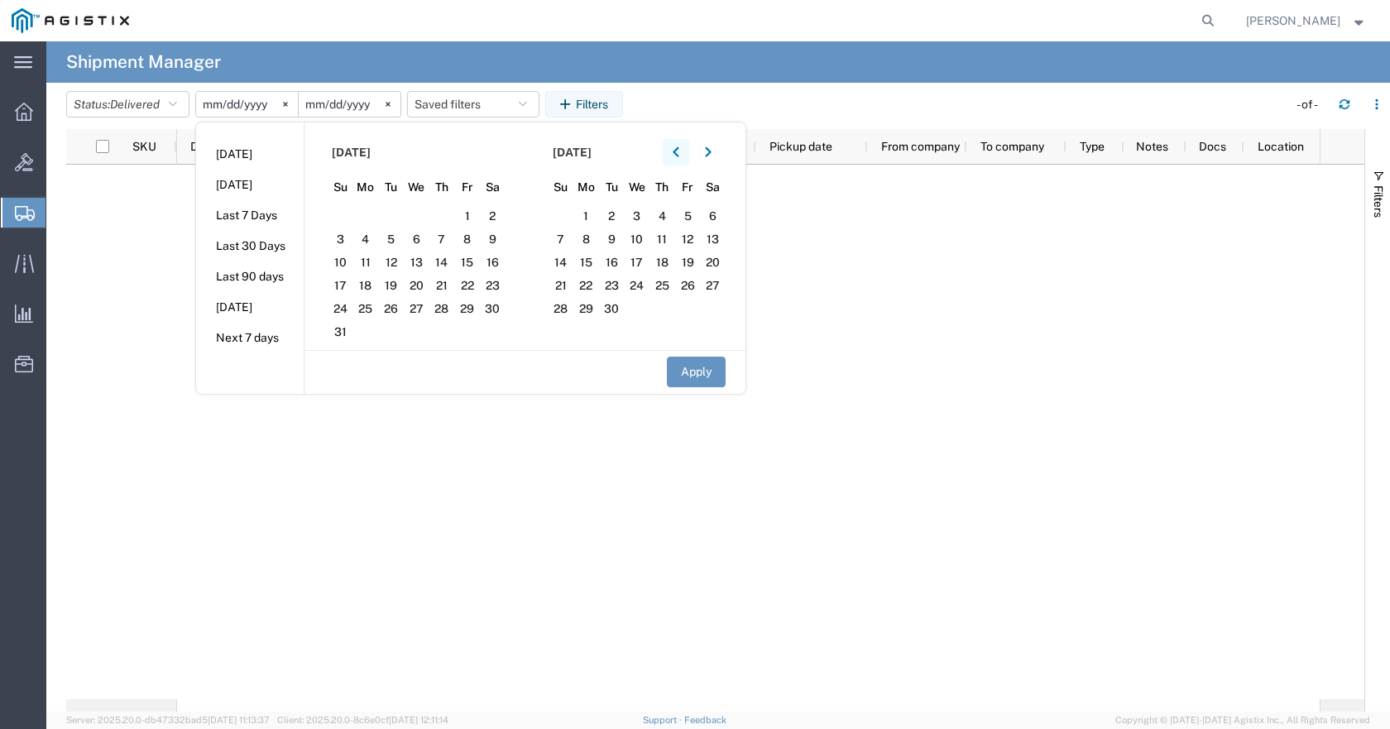
click at [678, 152] on icon "button" at bounding box center [675, 152] width 6 height 10
click at [402, 218] on span "1" at bounding box center [391, 216] width 26 height 20
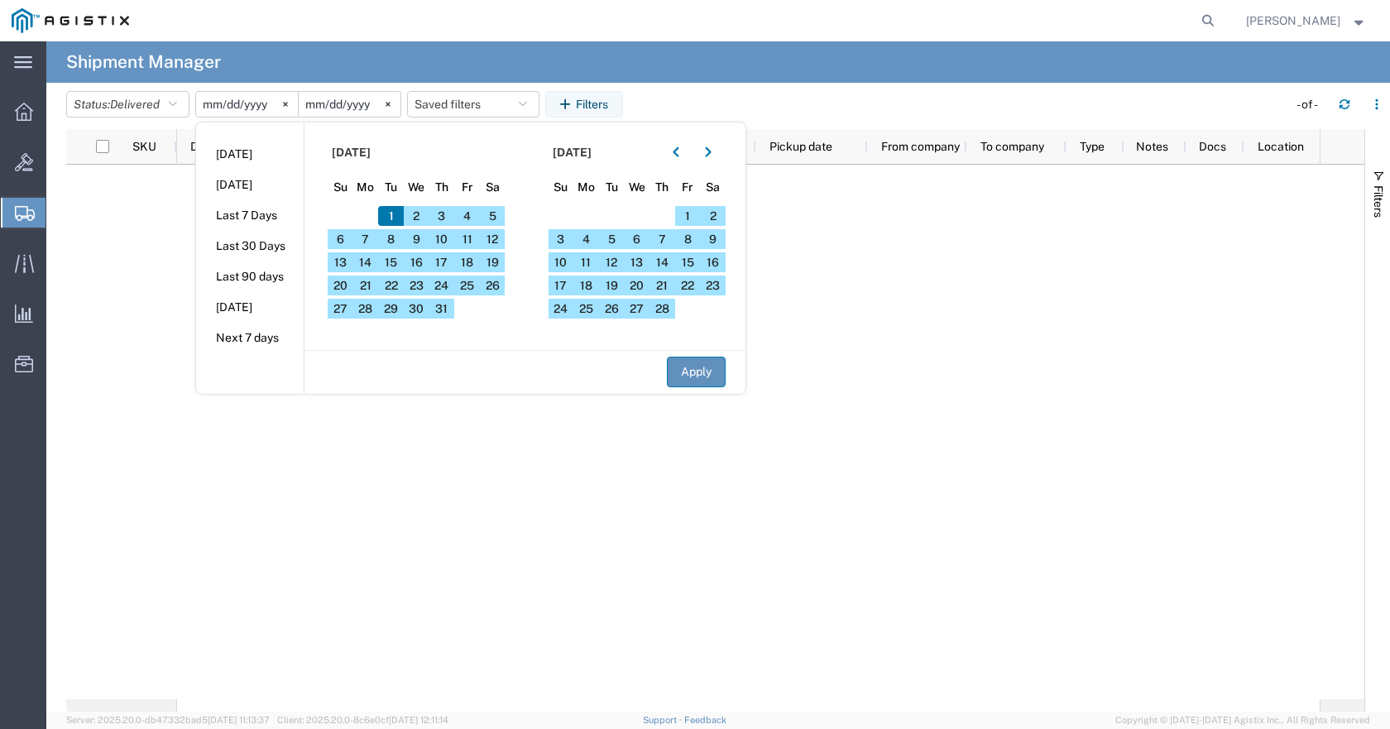
click at [685, 367] on button "Apply" at bounding box center [696, 371] width 59 height 31
type input "[DATE]"
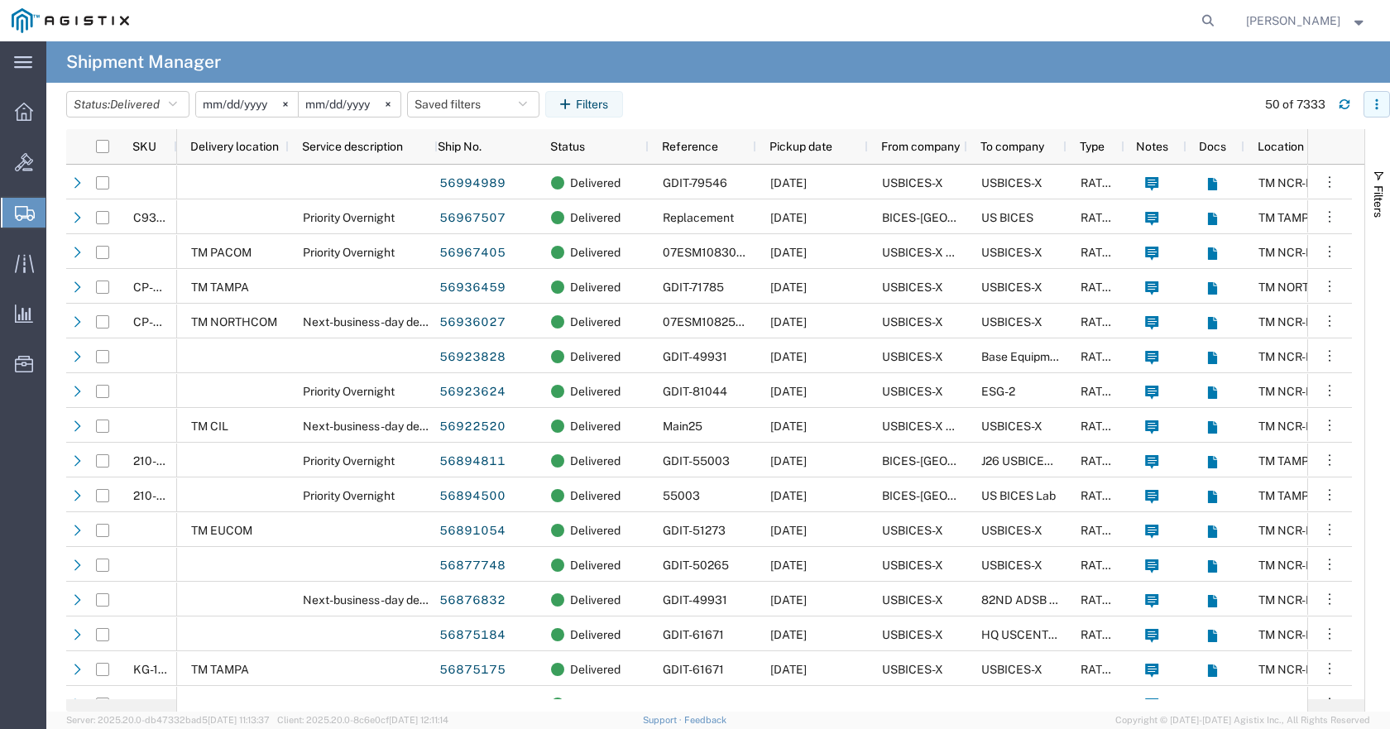
click at [789, 103] on icon "button" at bounding box center [1377, 104] width 12 height 12
click at [789, 145] on div "Download" at bounding box center [1291, 148] width 92 height 33
